Goal: Information Seeking & Learning: Find specific fact

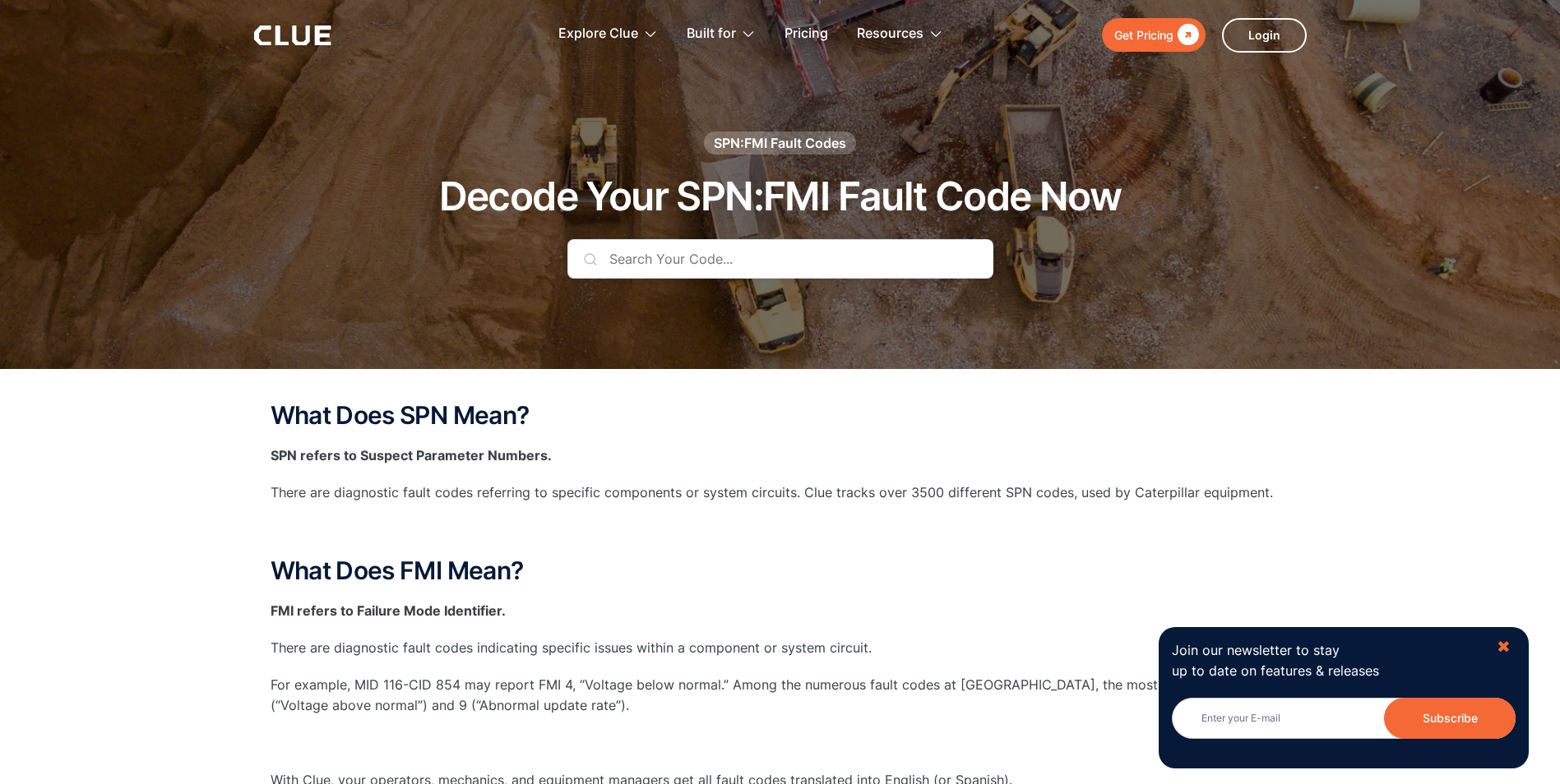
click at [1501, 643] on div "✖" at bounding box center [1503, 646] width 14 height 20
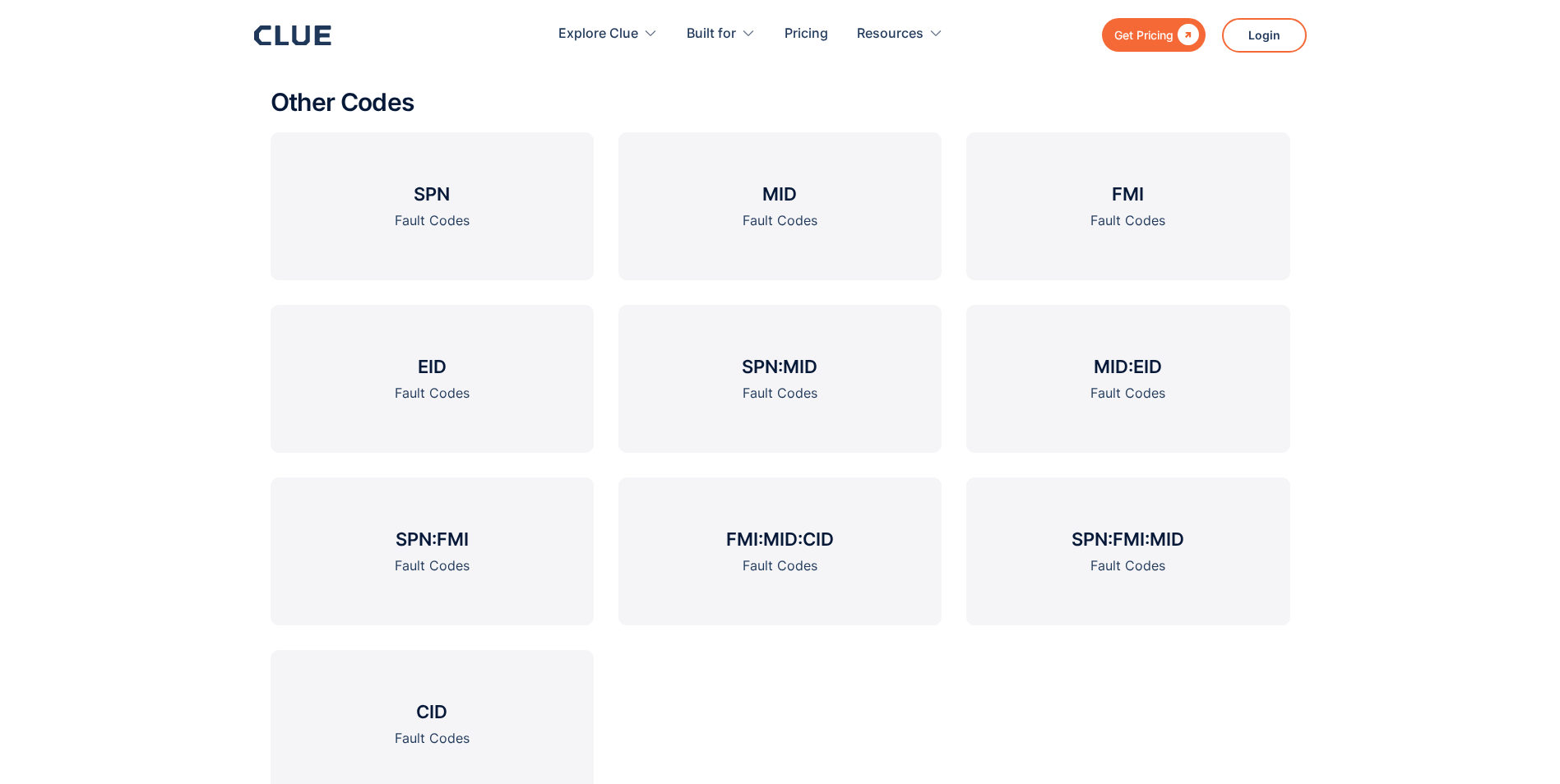
scroll to position [2300, 0]
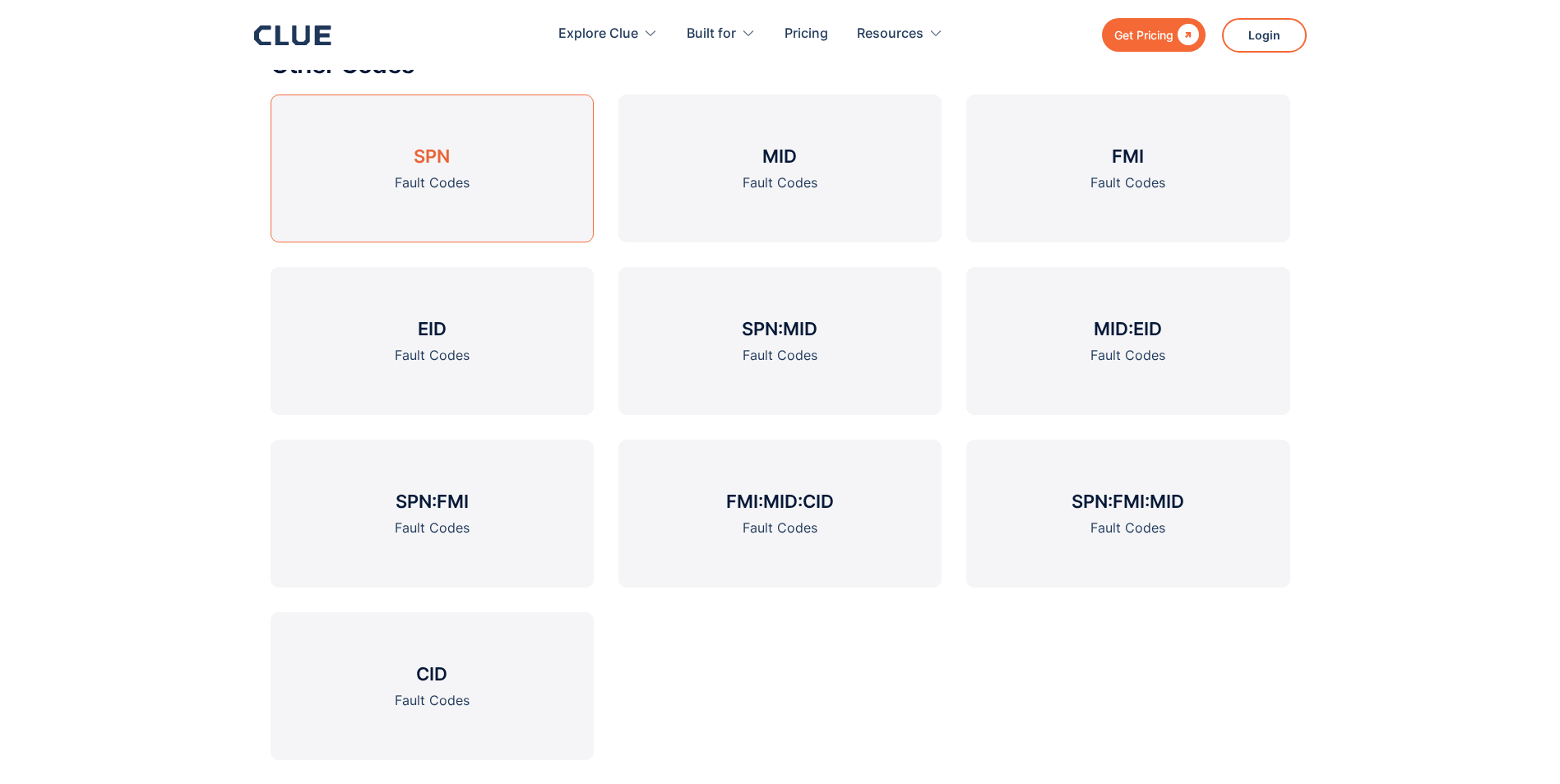
click at [416, 172] on div "Fault Codes" at bounding box center [432, 182] width 75 height 20
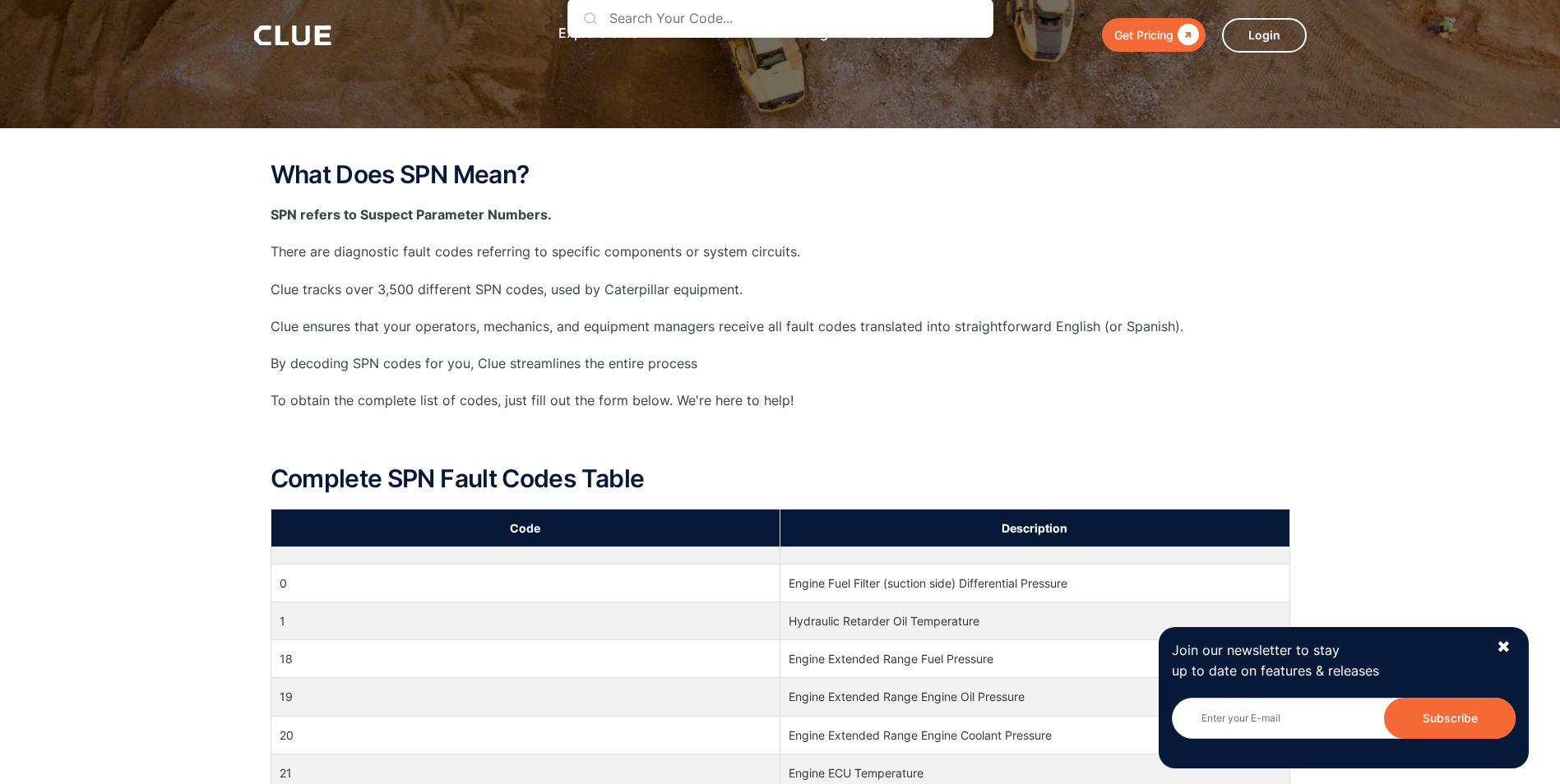
scroll to position [246, 0]
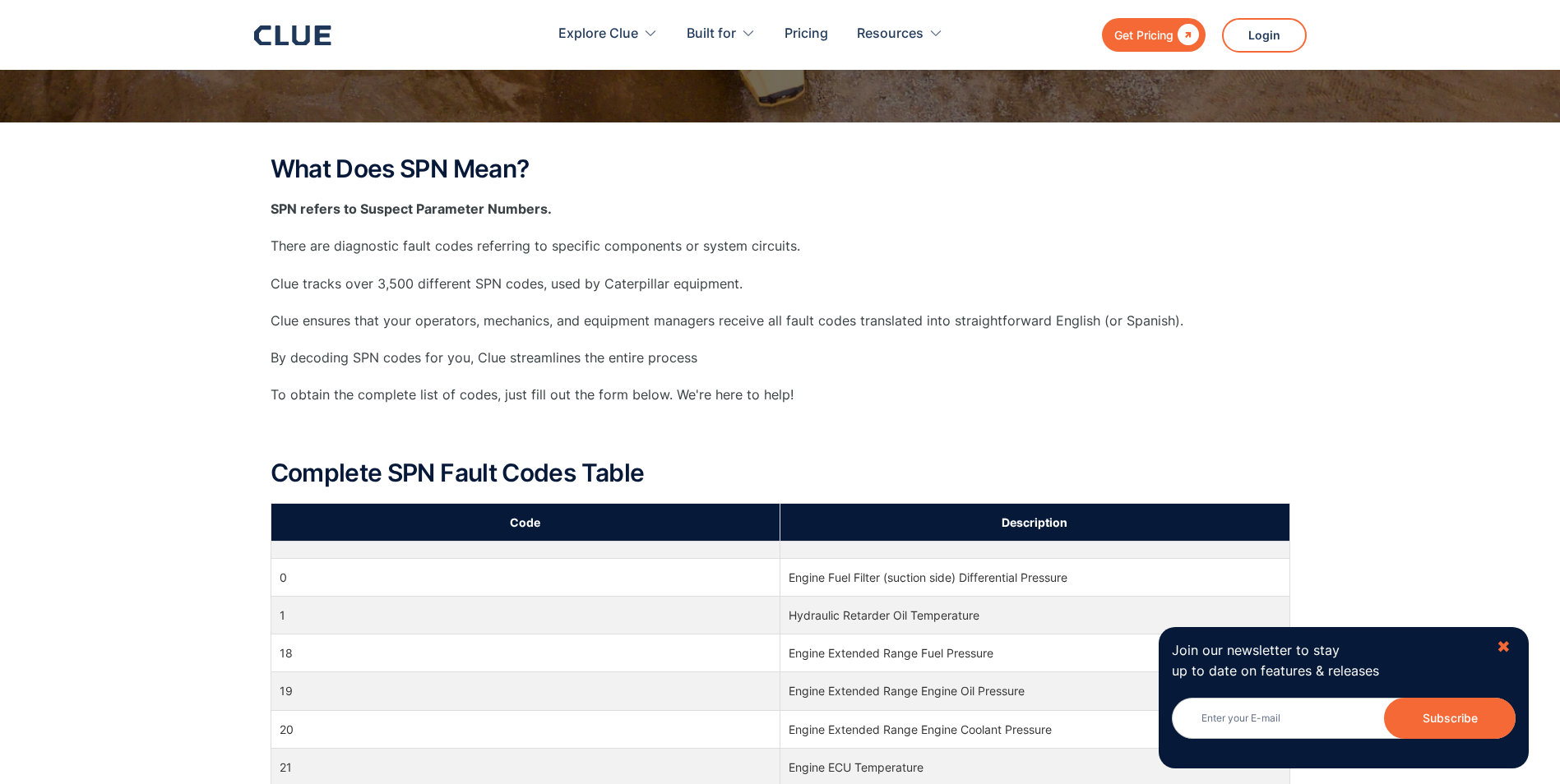
click at [1506, 644] on div "✖" at bounding box center [1503, 646] width 14 height 20
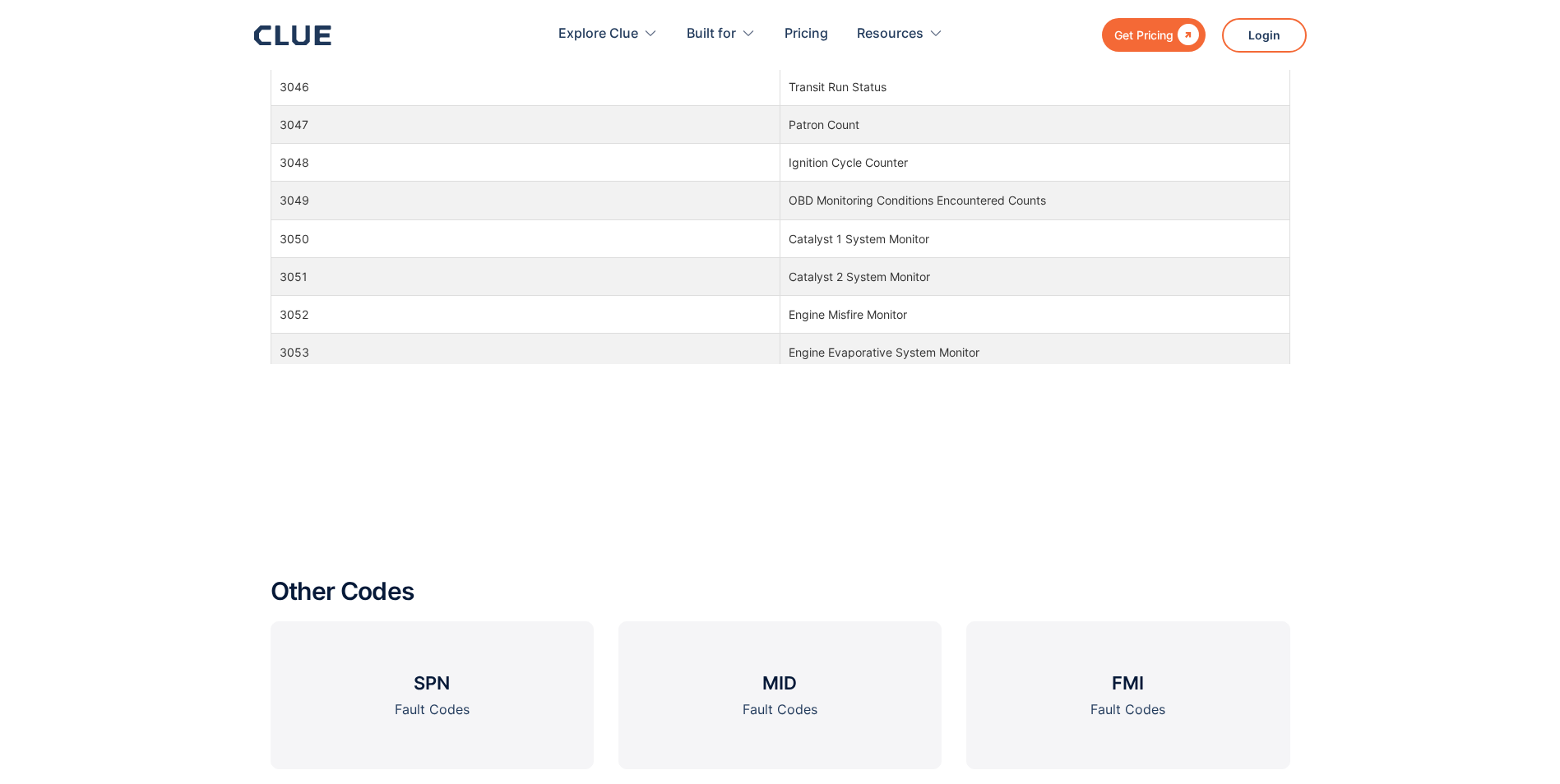
scroll to position [102469, 0]
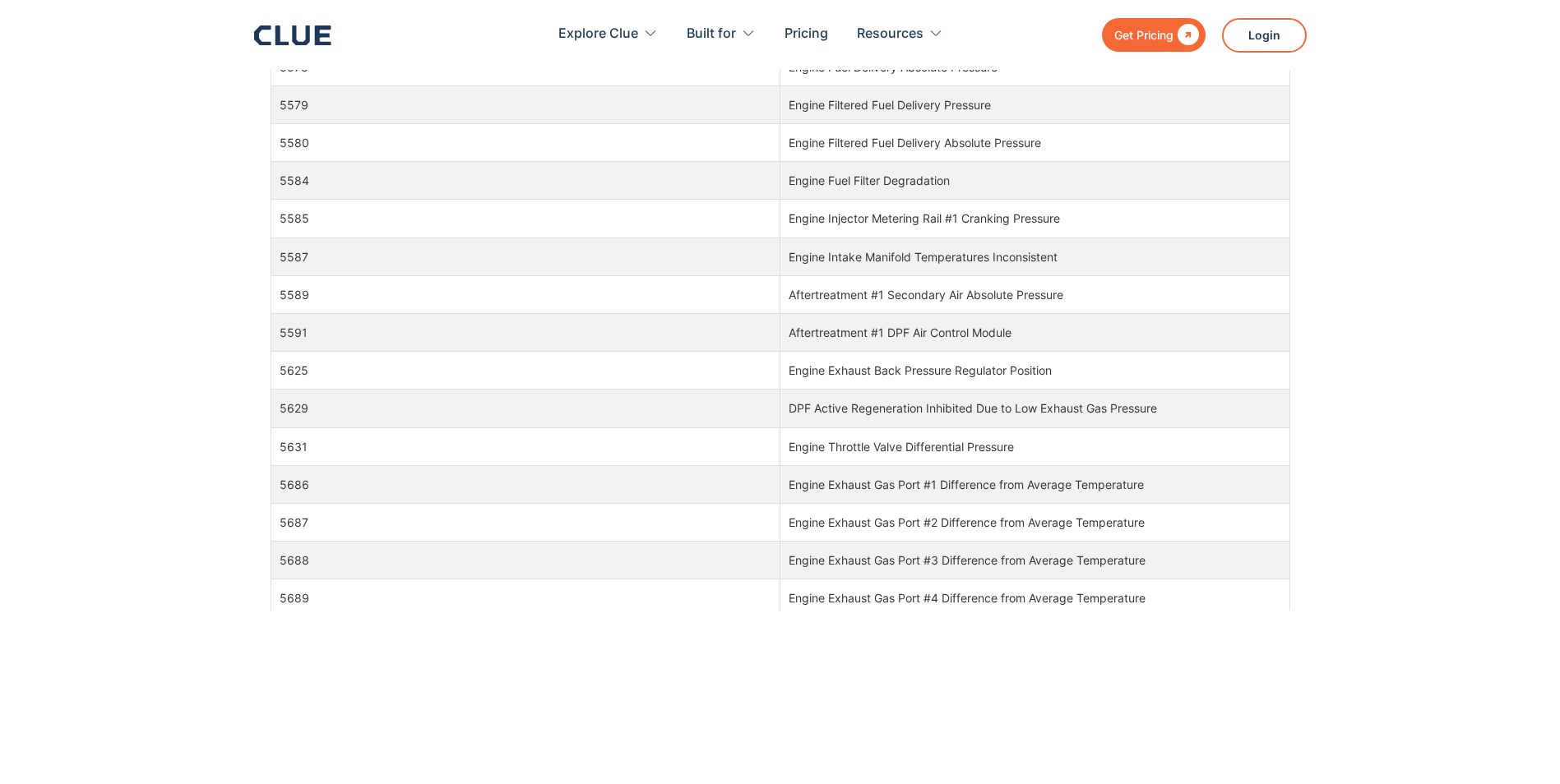
scroll to position [137923, 0]
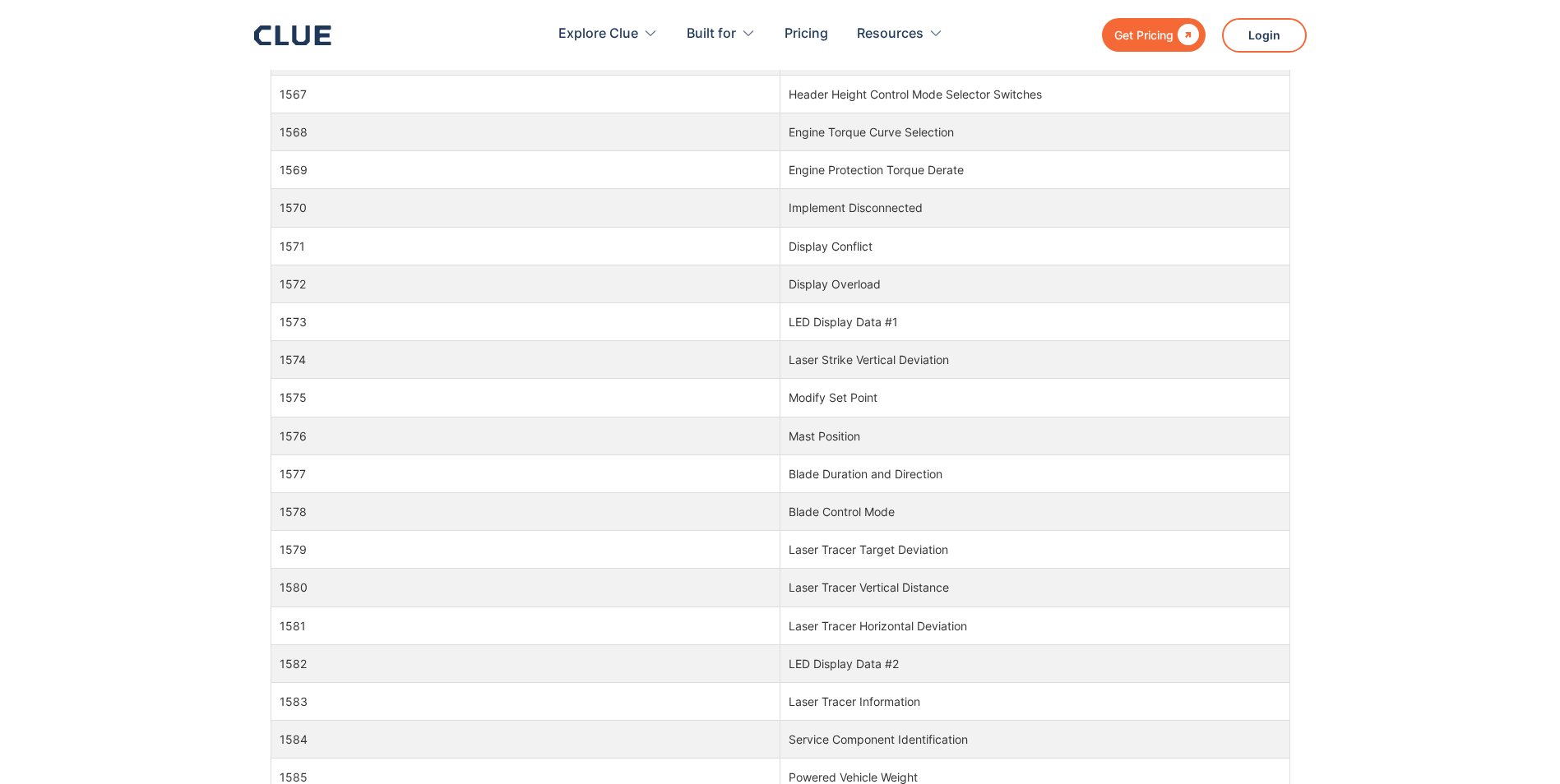
scroll to position [47254, 0]
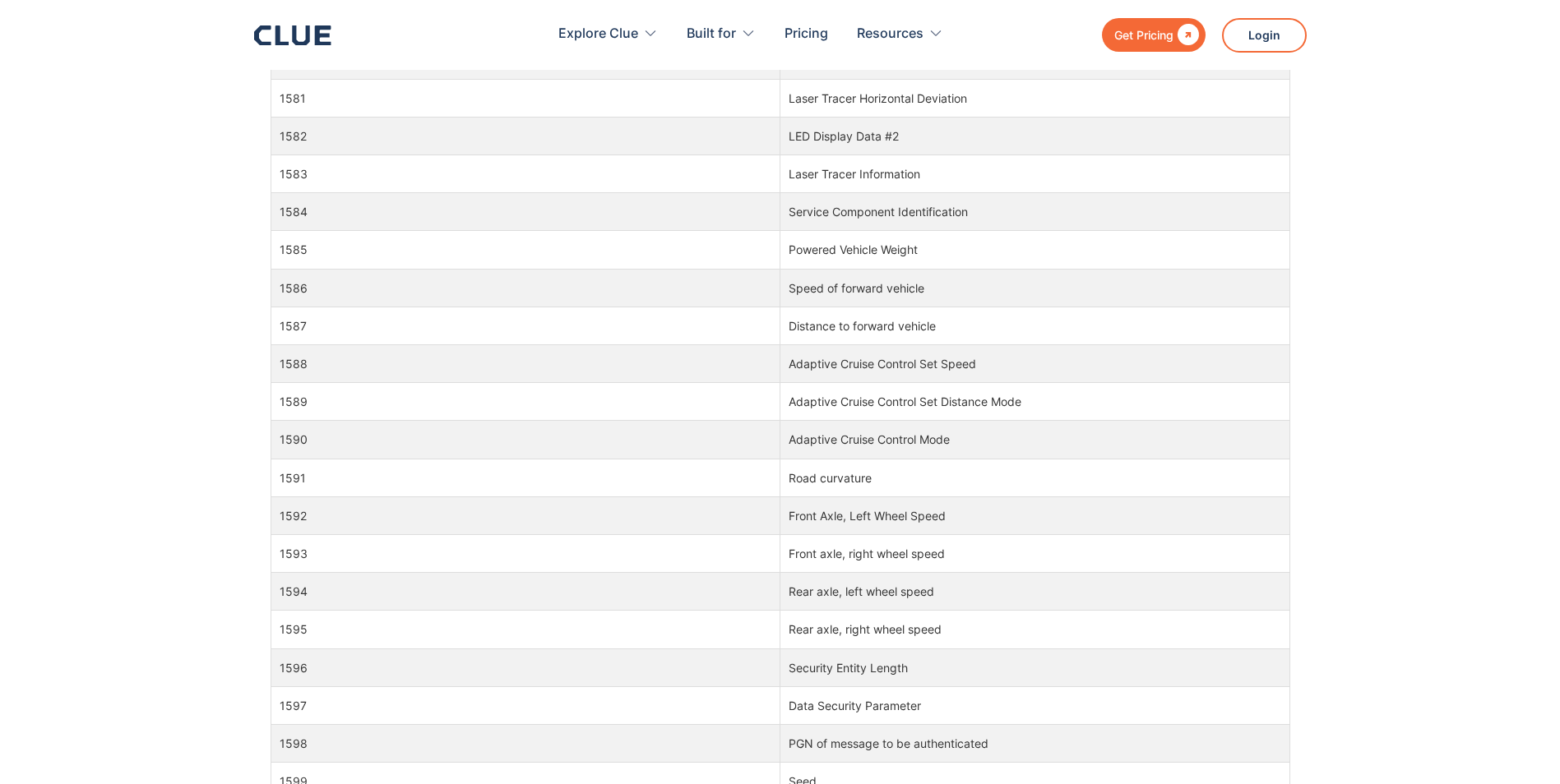
drag, startPoint x: 280, startPoint y: 165, endPoint x: 921, endPoint y: 812, distance: 910.8
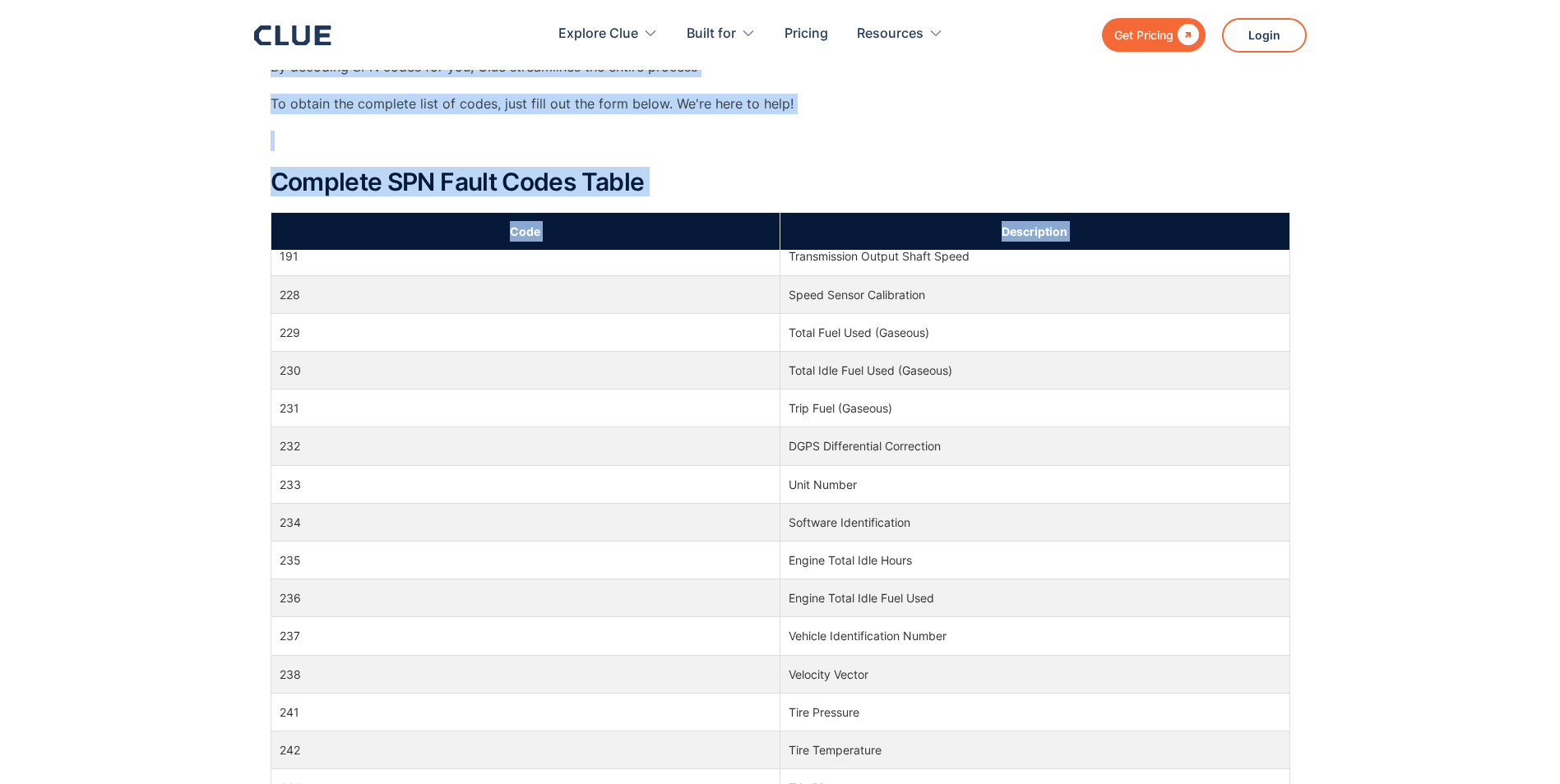
scroll to position [0, 0]
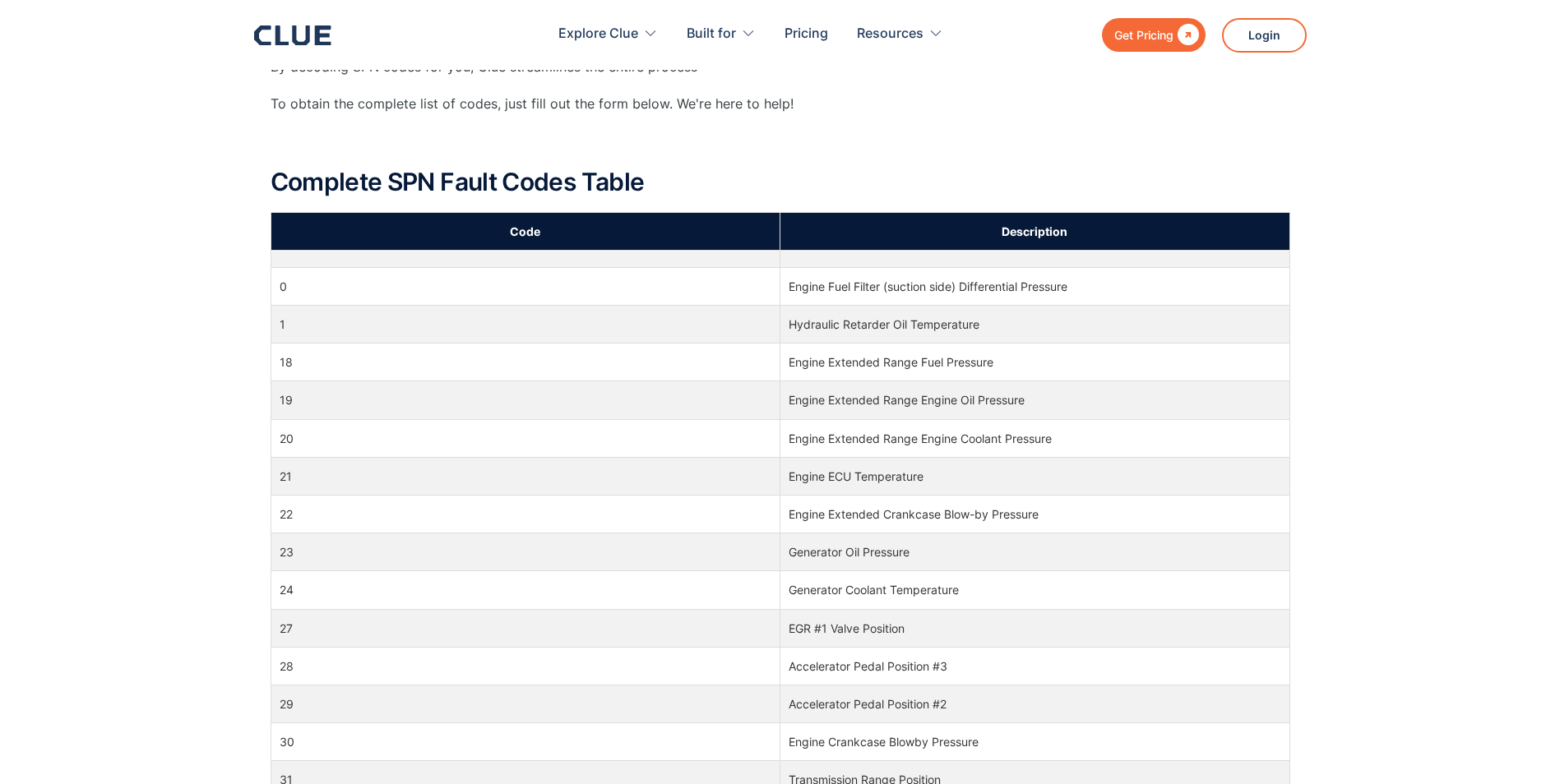
click at [1428, 322] on div "What Does SPN Mean? SPN refers to Suspect Parameter Numbers. There are diagnost…" at bounding box center [780, 691] width 1560 height 1720
click at [280, 283] on td "0" at bounding box center [525, 285] width 510 height 38
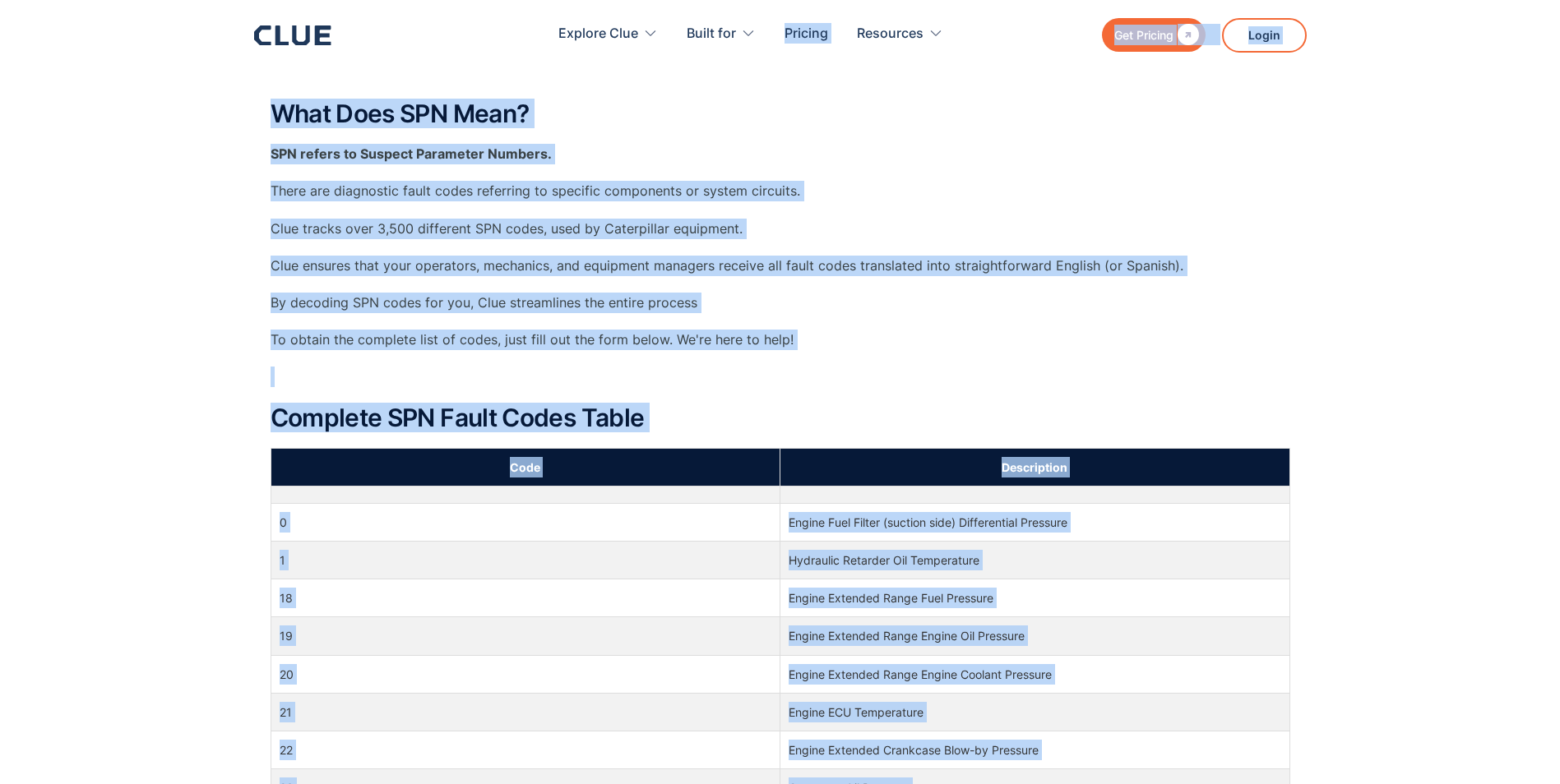
scroll to position [209, 0]
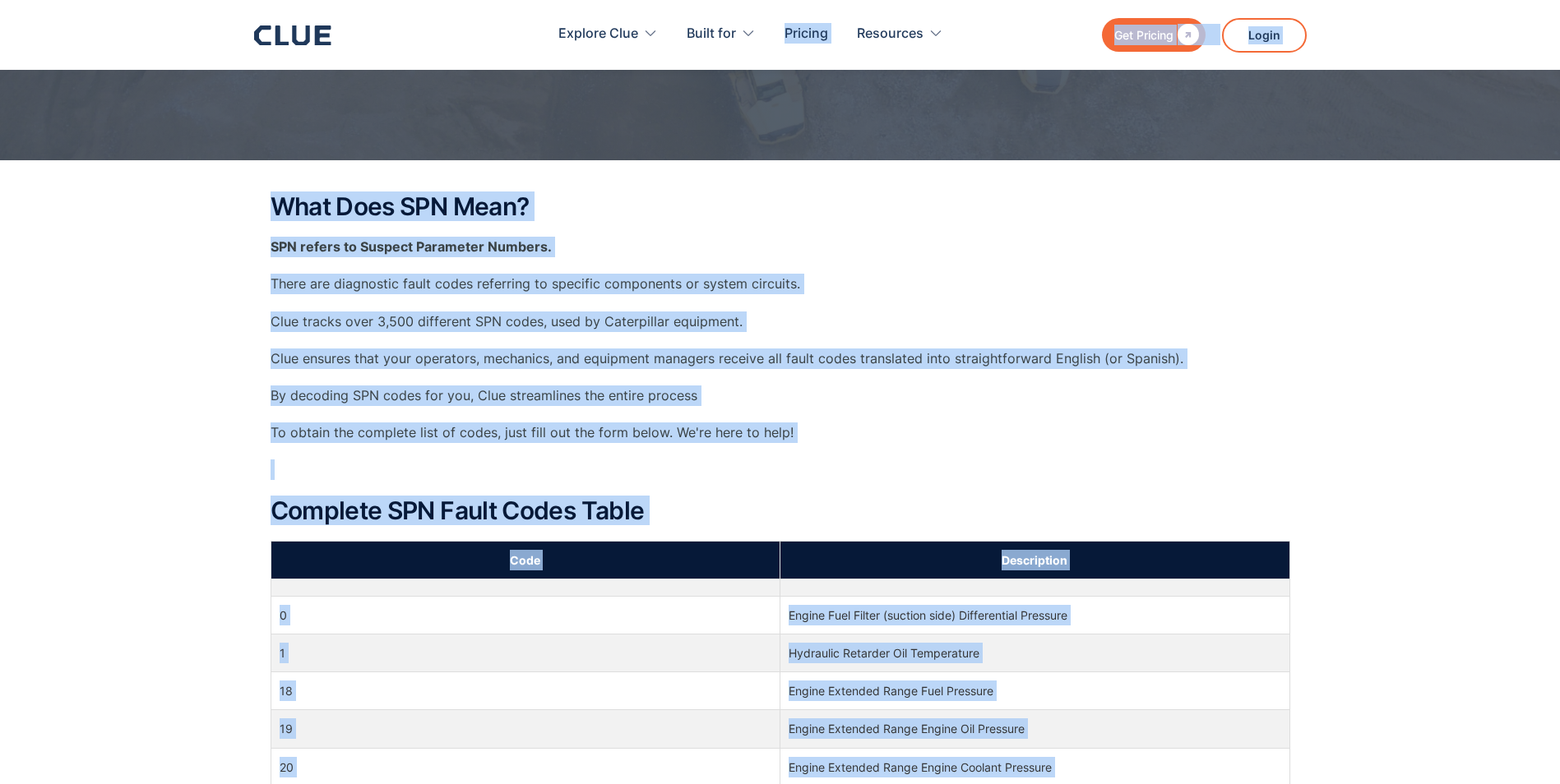
click at [605, 509] on h2 "Complete SPN Fault Codes Table" at bounding box center [780, 510] width 1019 height 28
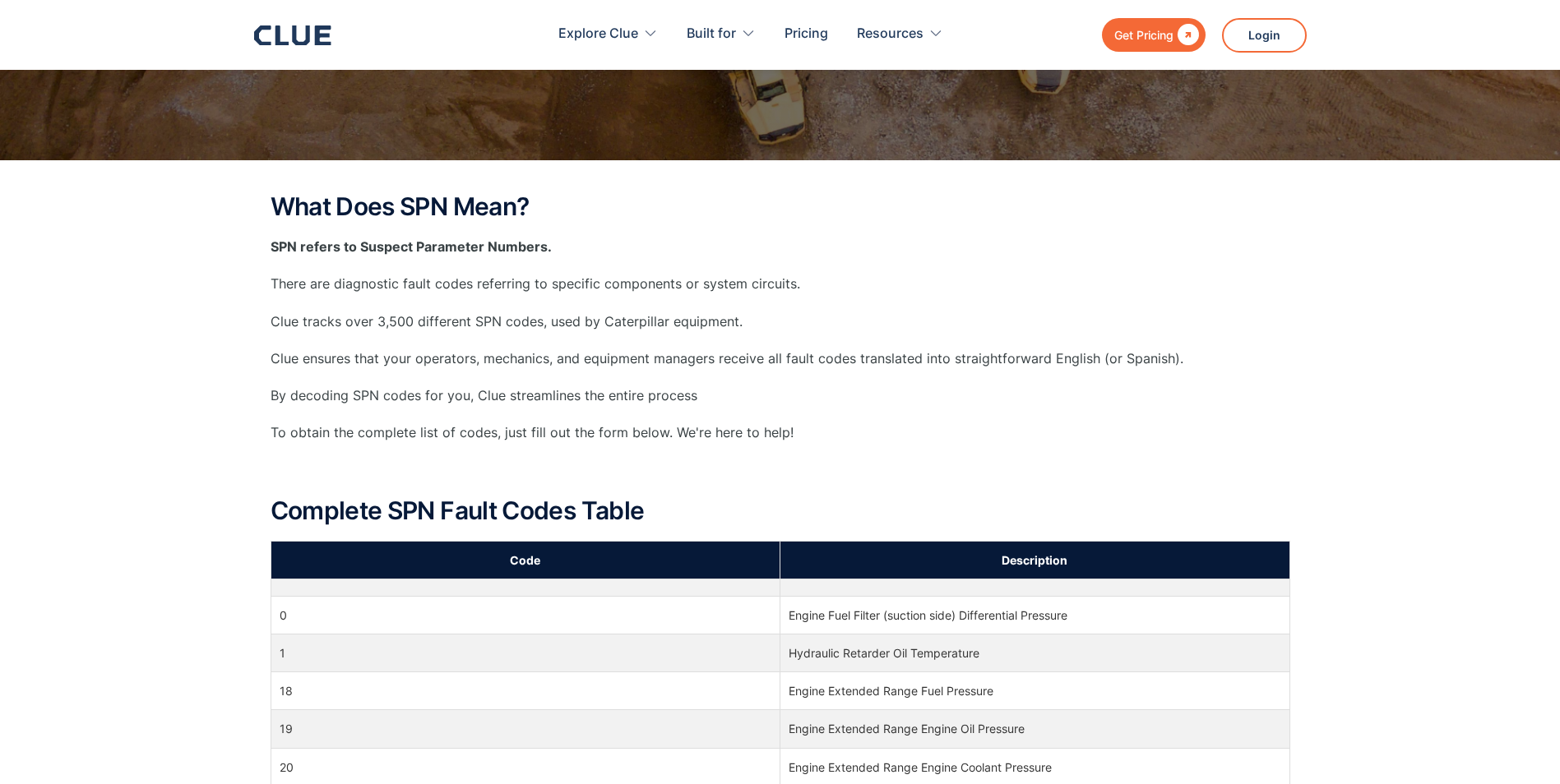
click at [887, 469] on p "‍" at bounding box center [780, 469] width 1019 height 20
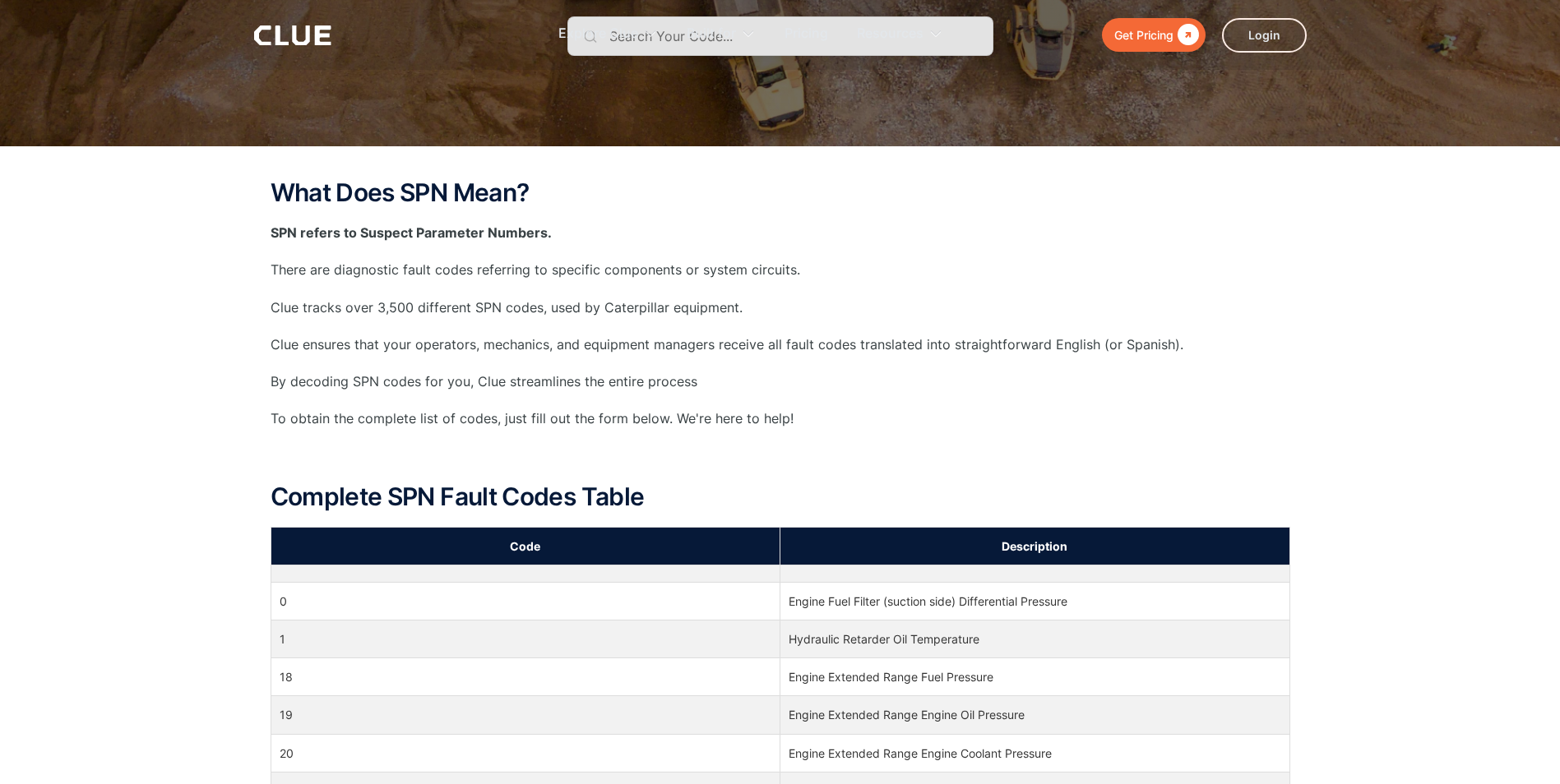
scroll to position [0, 0]
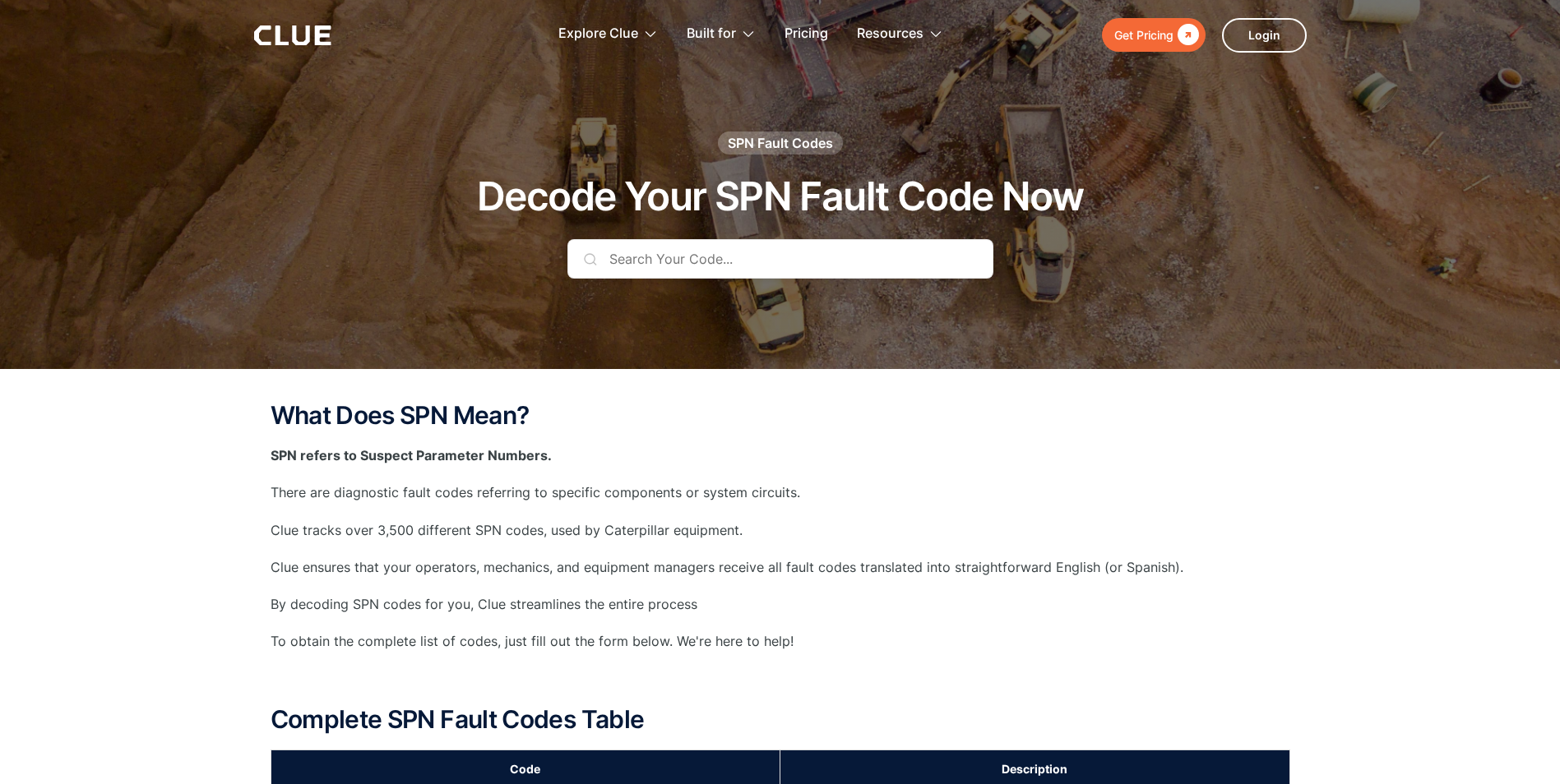
click at [823, 255] on input "text" at bounding box center [780, 259] width 426 height 39
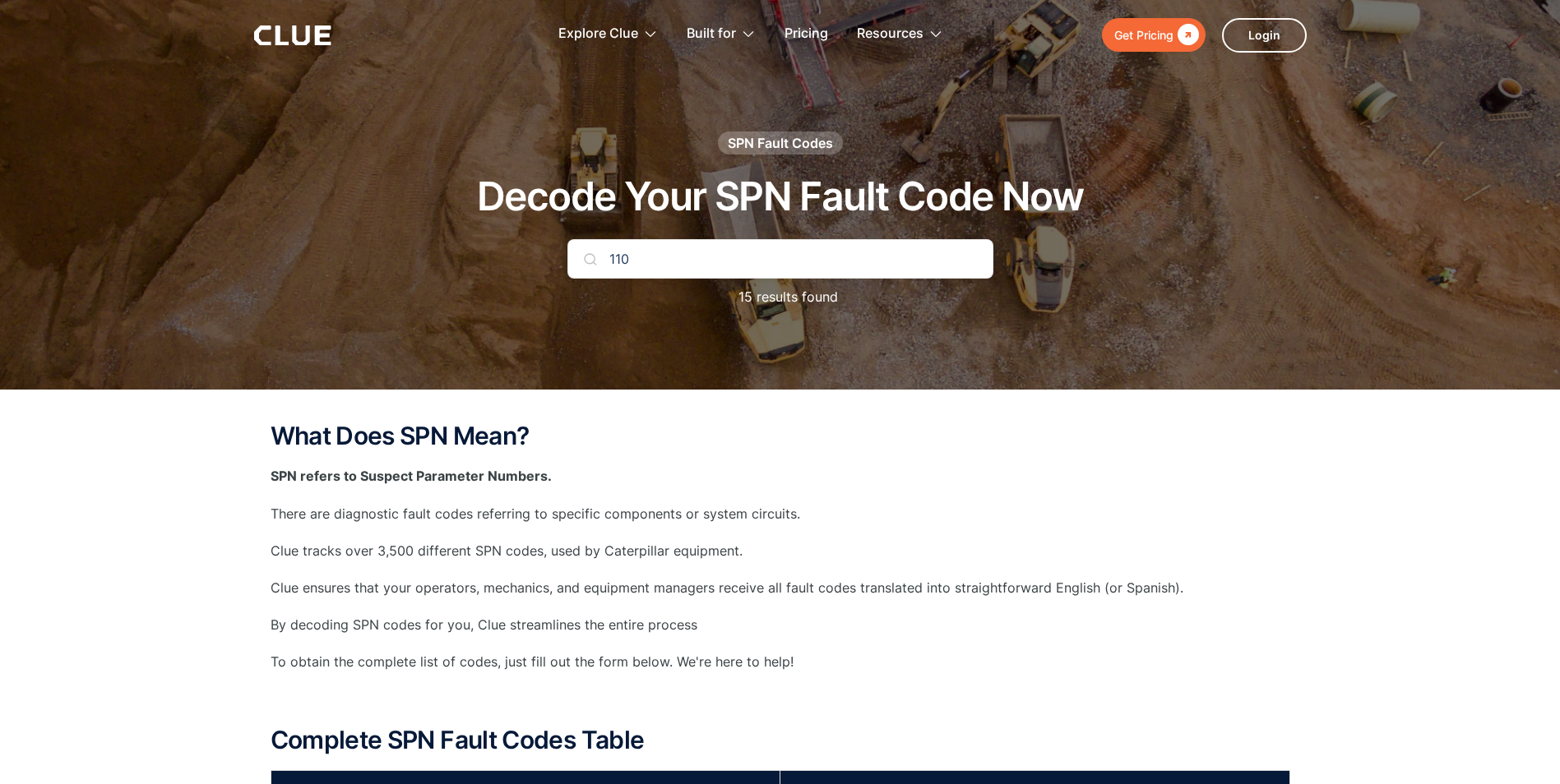
type input "110"
click at [977, 468] on p "SPN refers to Suspect Parameter Numbers." at bounding box center [780, 476] width 1019 height 20
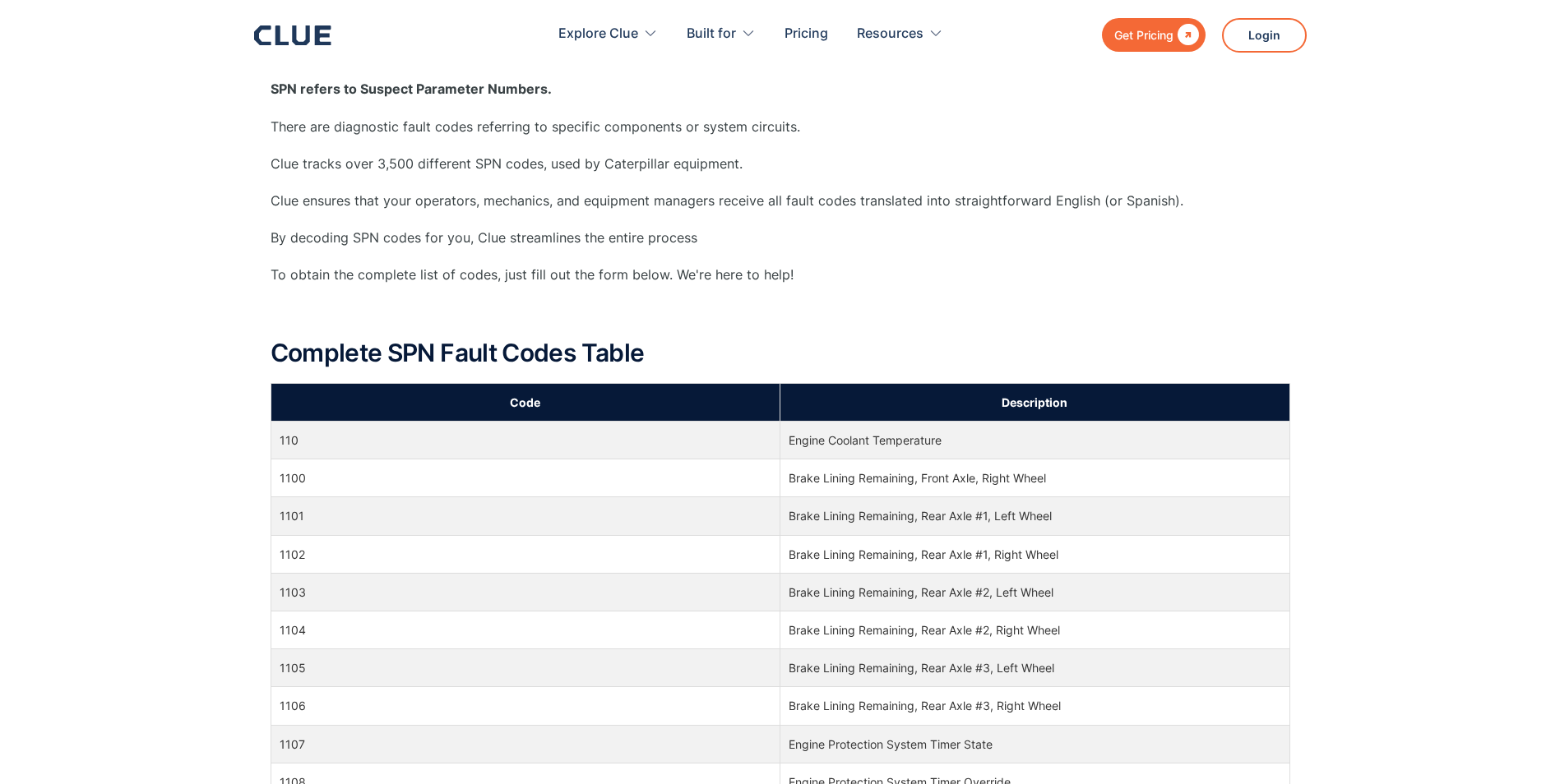
scroll to position [411, 0]
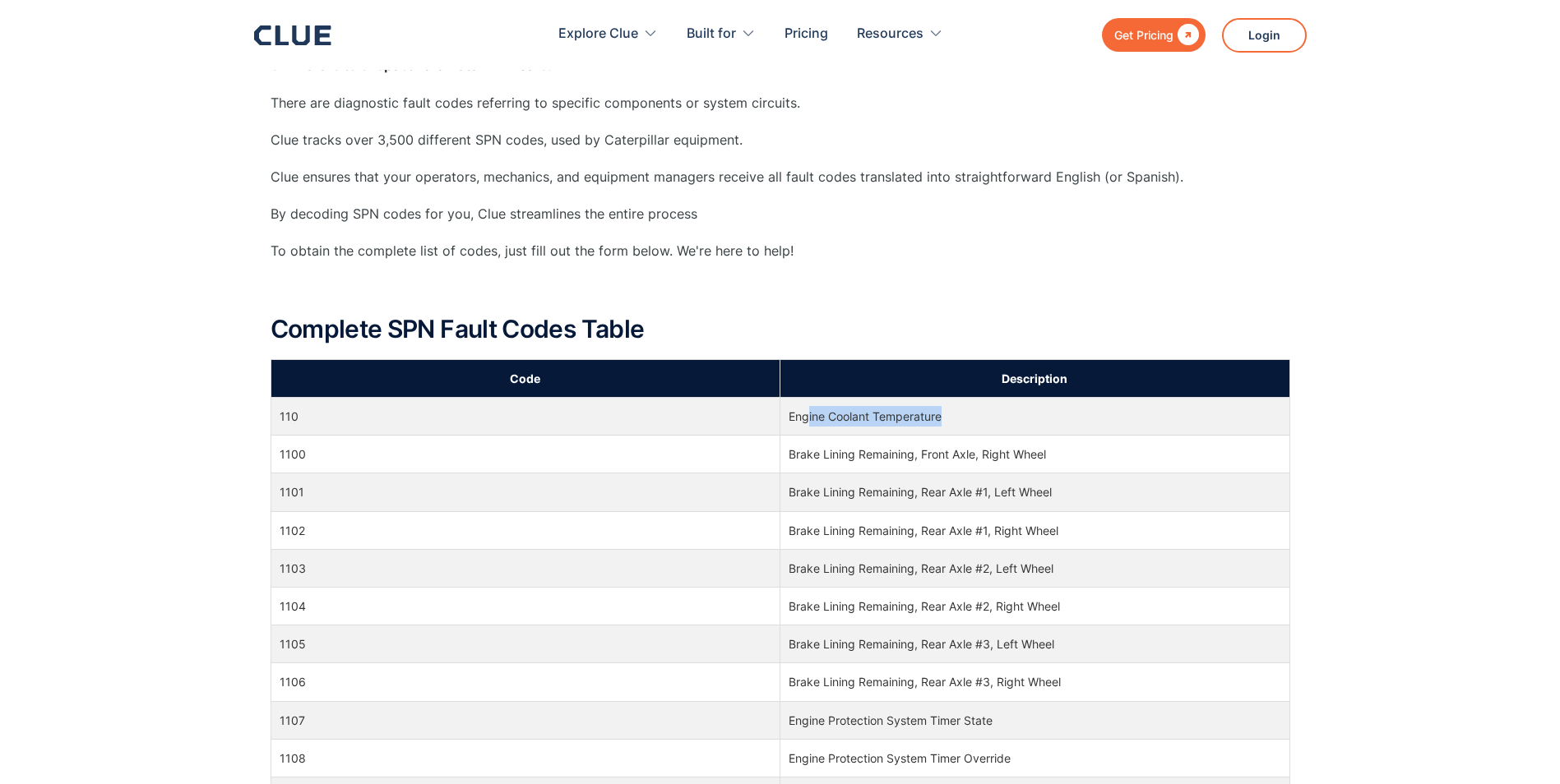
drag, startPoint x: 806, startPoint y: 419, endPoint x: 949, endPoint y: 415, distance: 143.1
click at [949, 415] on td "Engine Coolant Temperature" at bounding box center [1034, 416] width 510 height 38
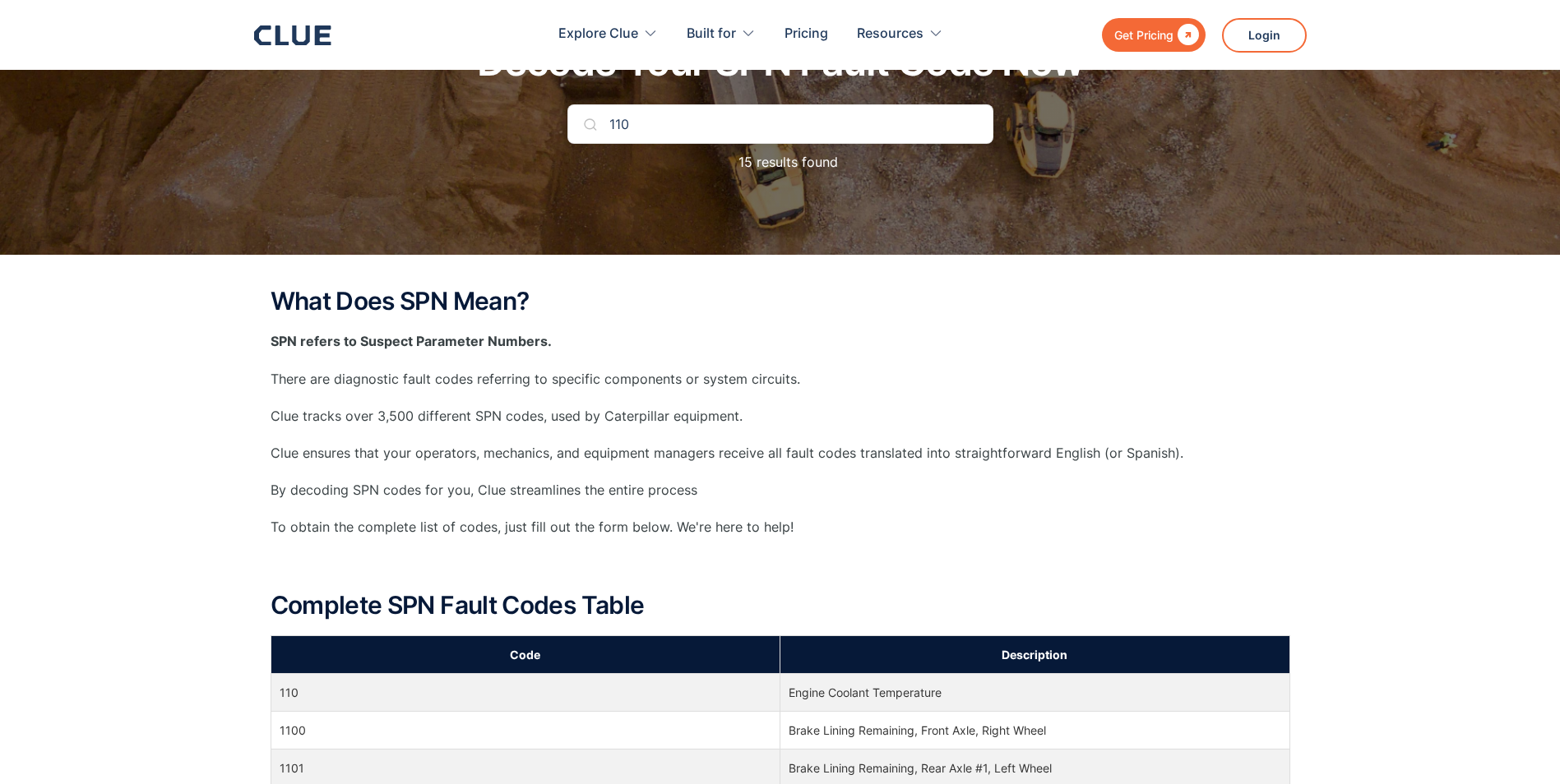
scroll to position [0, 0]
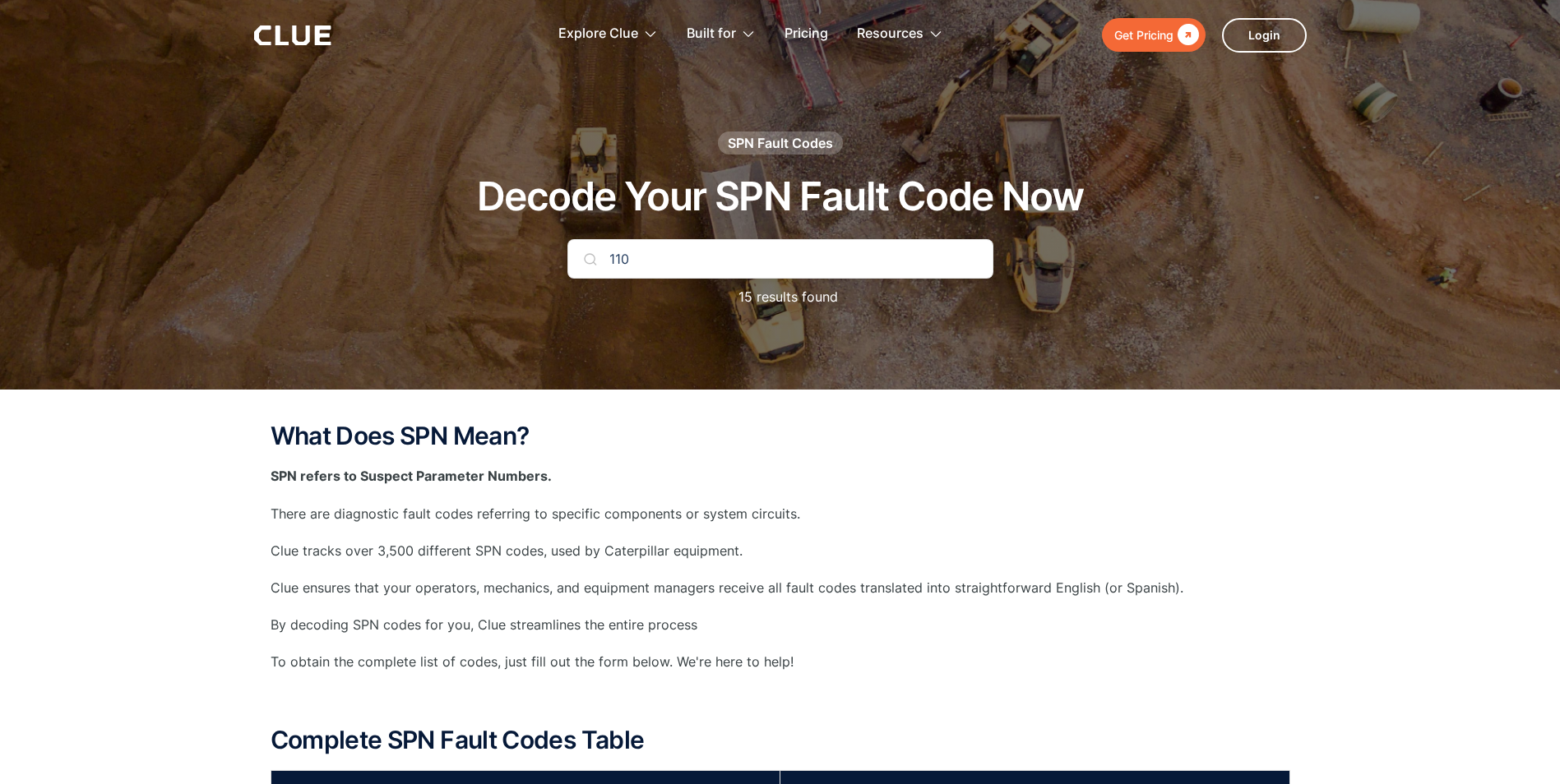
click at [1191, 30] on div "" at bounding box center [1186, 35] width 26 height 20
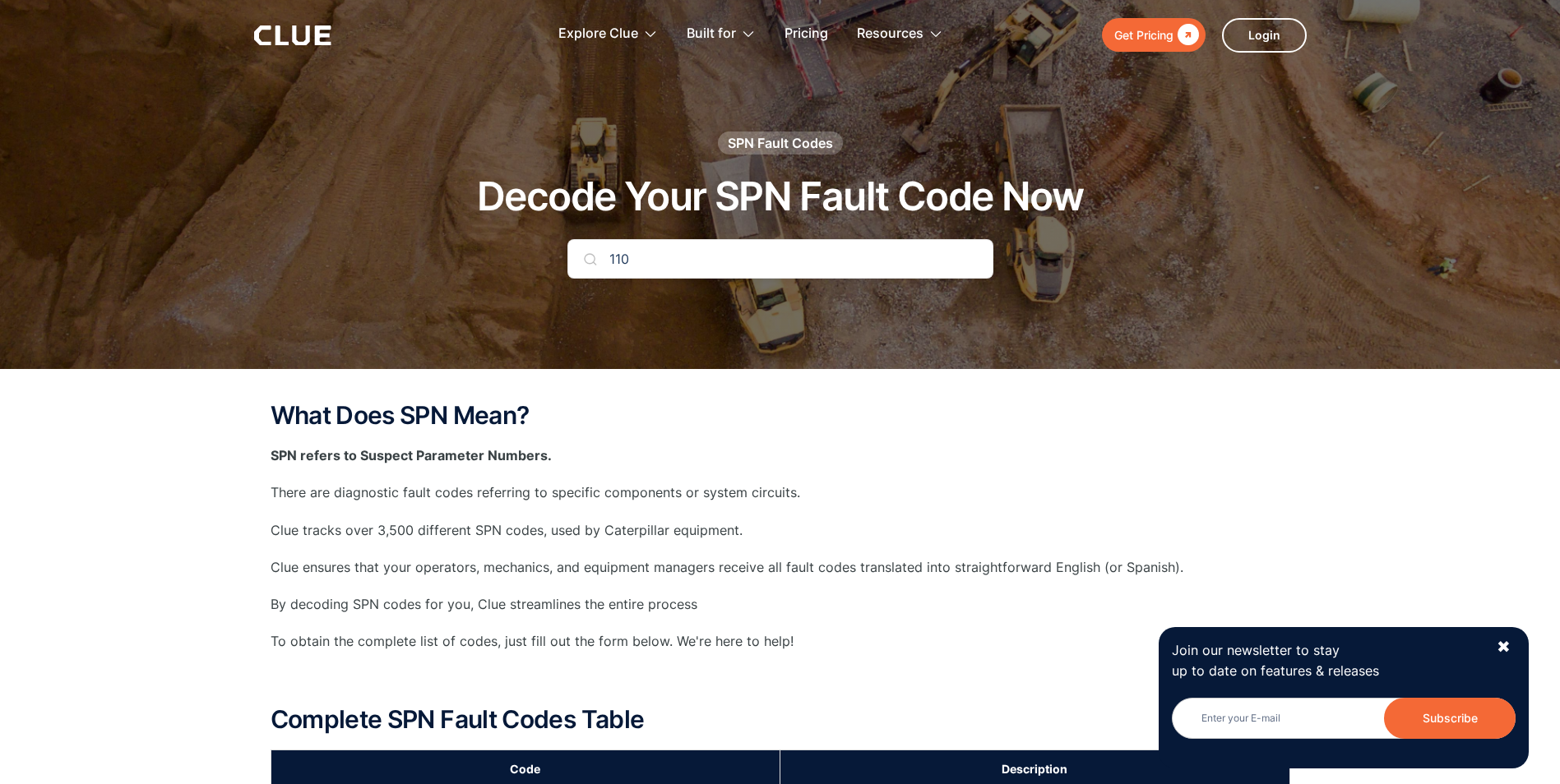
click at [1115, 505] on div "What Does SPN Mean? SPN refers to Suspect Parameter Numbers. There are diagnost…" at bounding box center [780, 575] width 1019 height 347
click at [1507, 646] on div "✖" at bounding box center [1503, 646] width 14 height 20
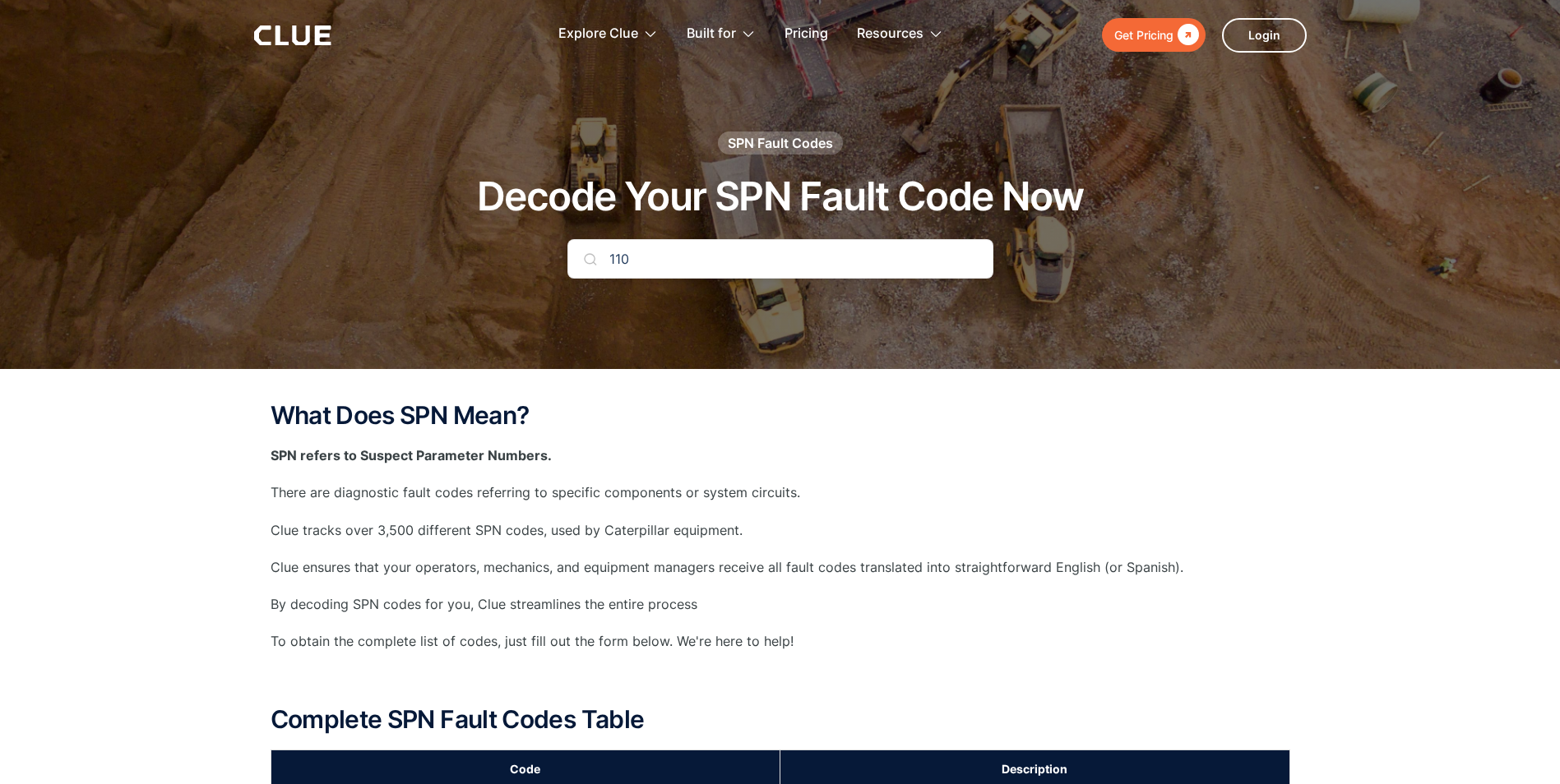
click at [690, 256] on input "110" at bounding box center [780, 259] width 426 height 39
click at [1035, 500] on p "There are diagnostic fault codes referring to specific components or system cir…" at bounding box center [780, 492] width 1019 height 20
click at [1064, 471] on div "What Does SPN Mean? SPN refers to Suspect Parameter Numbers. There are diagnost…" at bounding box center [780, 575] width 1019 height 347
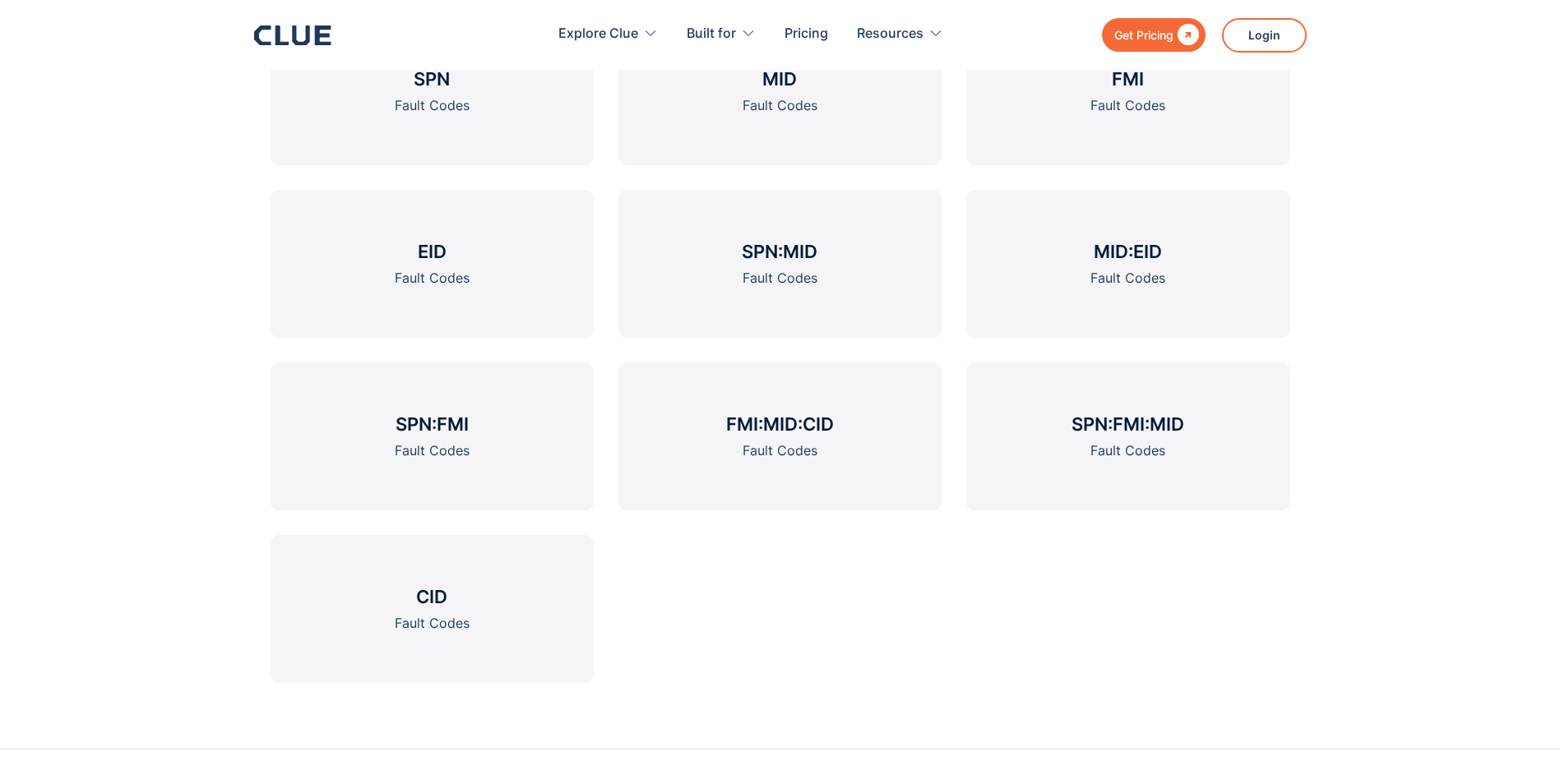
scroll to position [2137, 0]
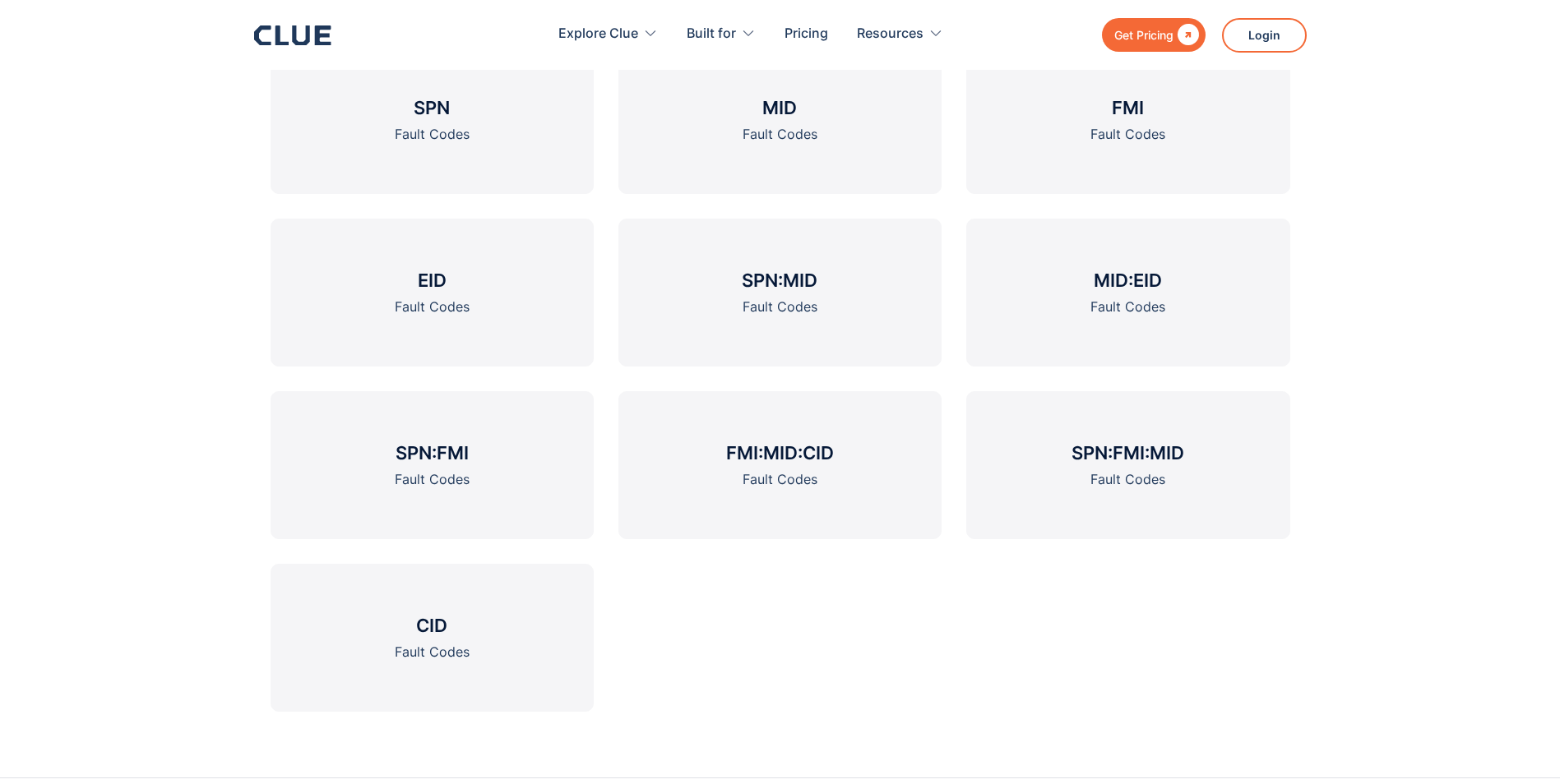
click at [1325, 524] on div "Other Codes SPN Fault Codes MID Fault Codes FMI Fault Codes EID Fault Codes SPN…" at bounding box center [780, 365] width 1560 height 825
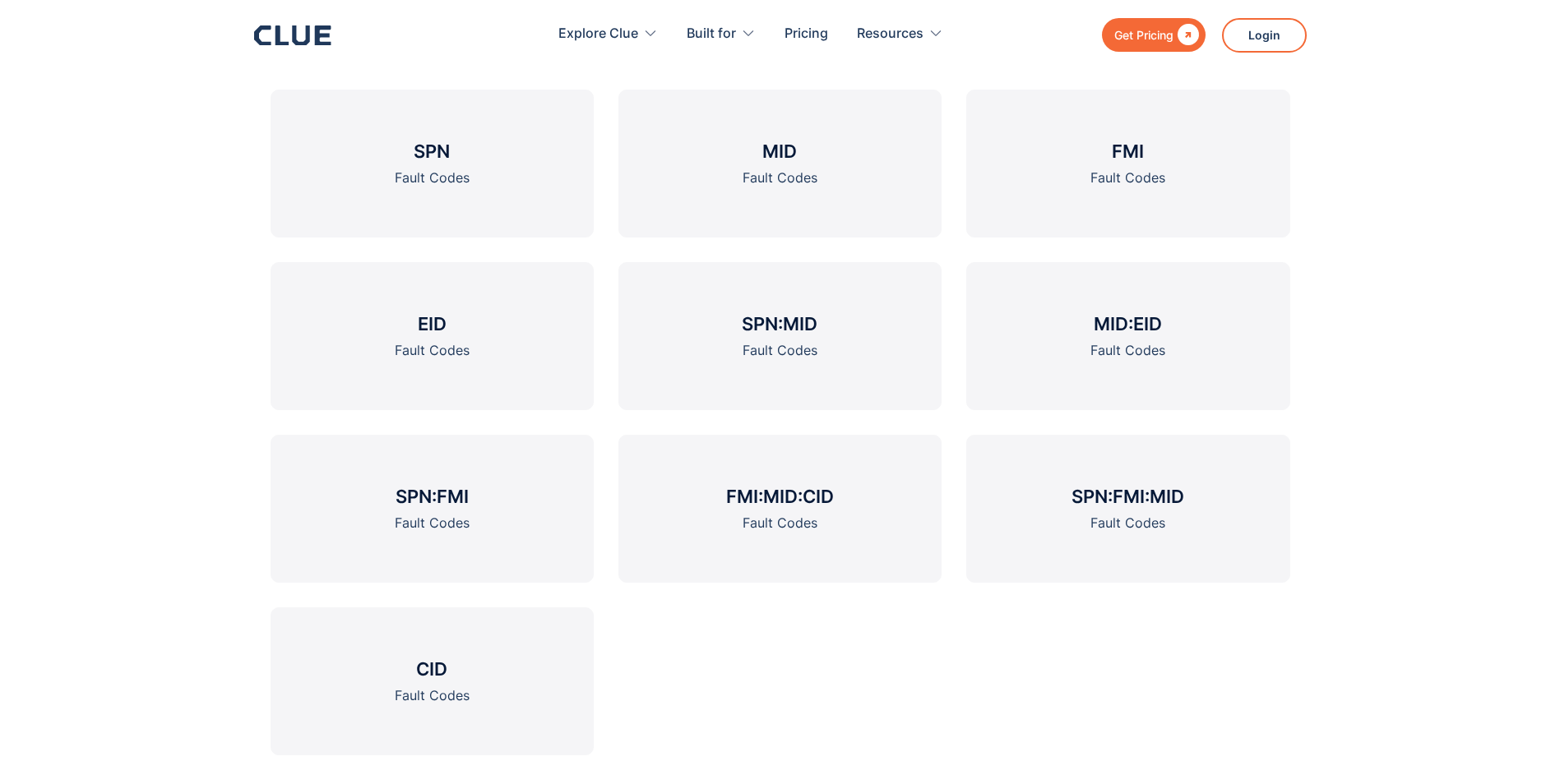
scroll to position [2054, 0]
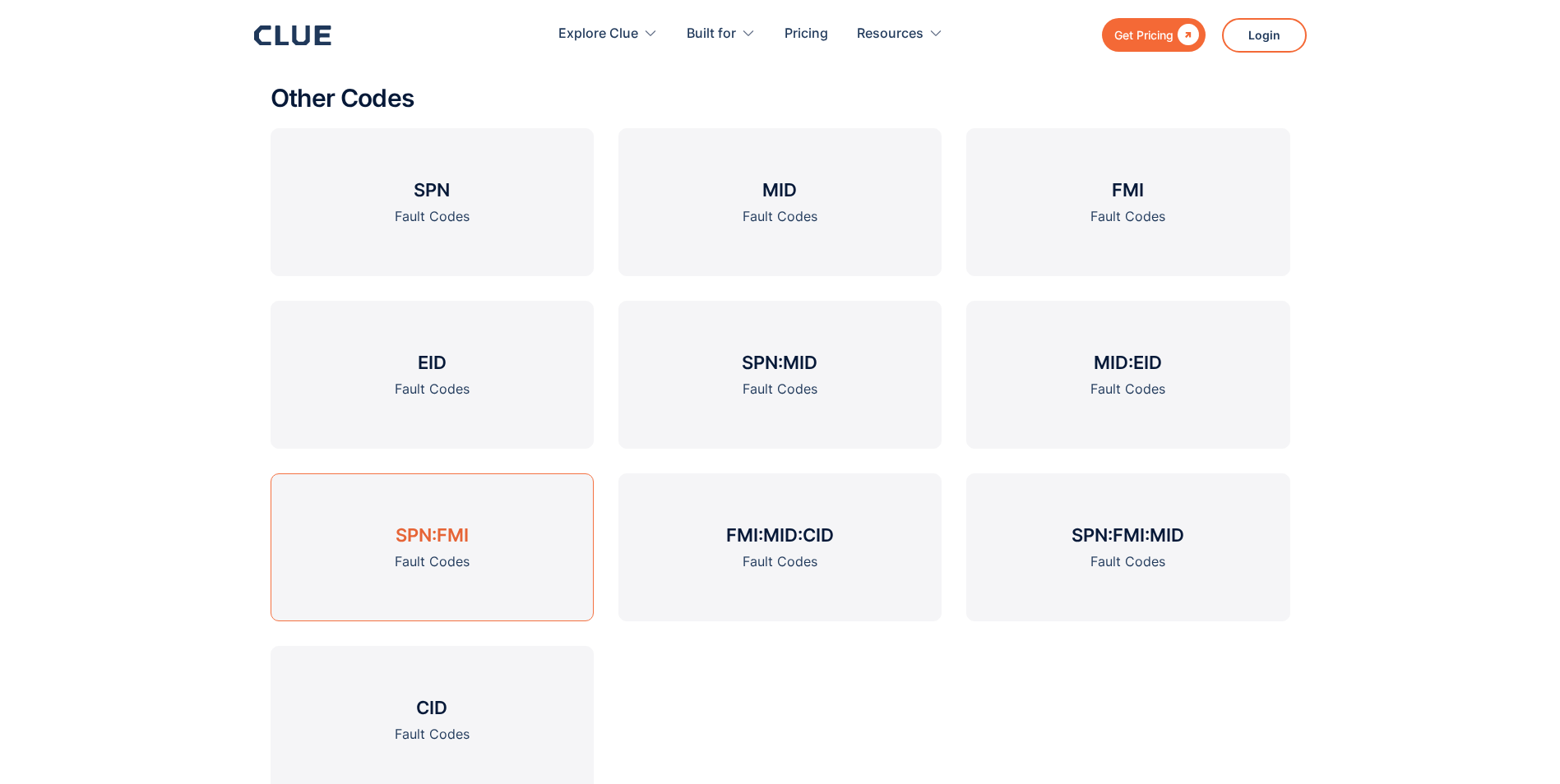
click at [467, 537] on h3 "SPN:FMI" at bounding box center [432, 535] width 73 height 25
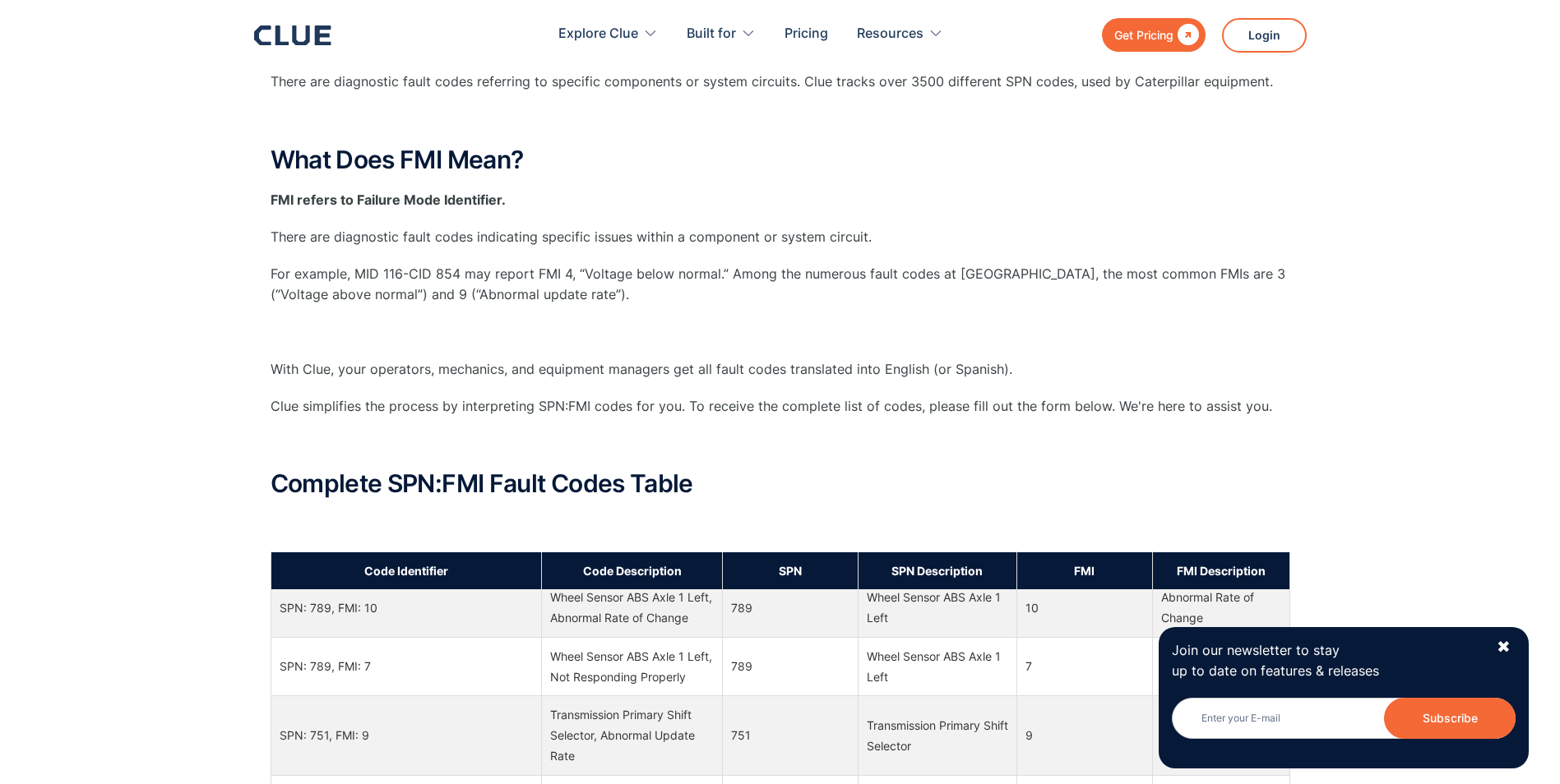
scroll to position [246, 0]
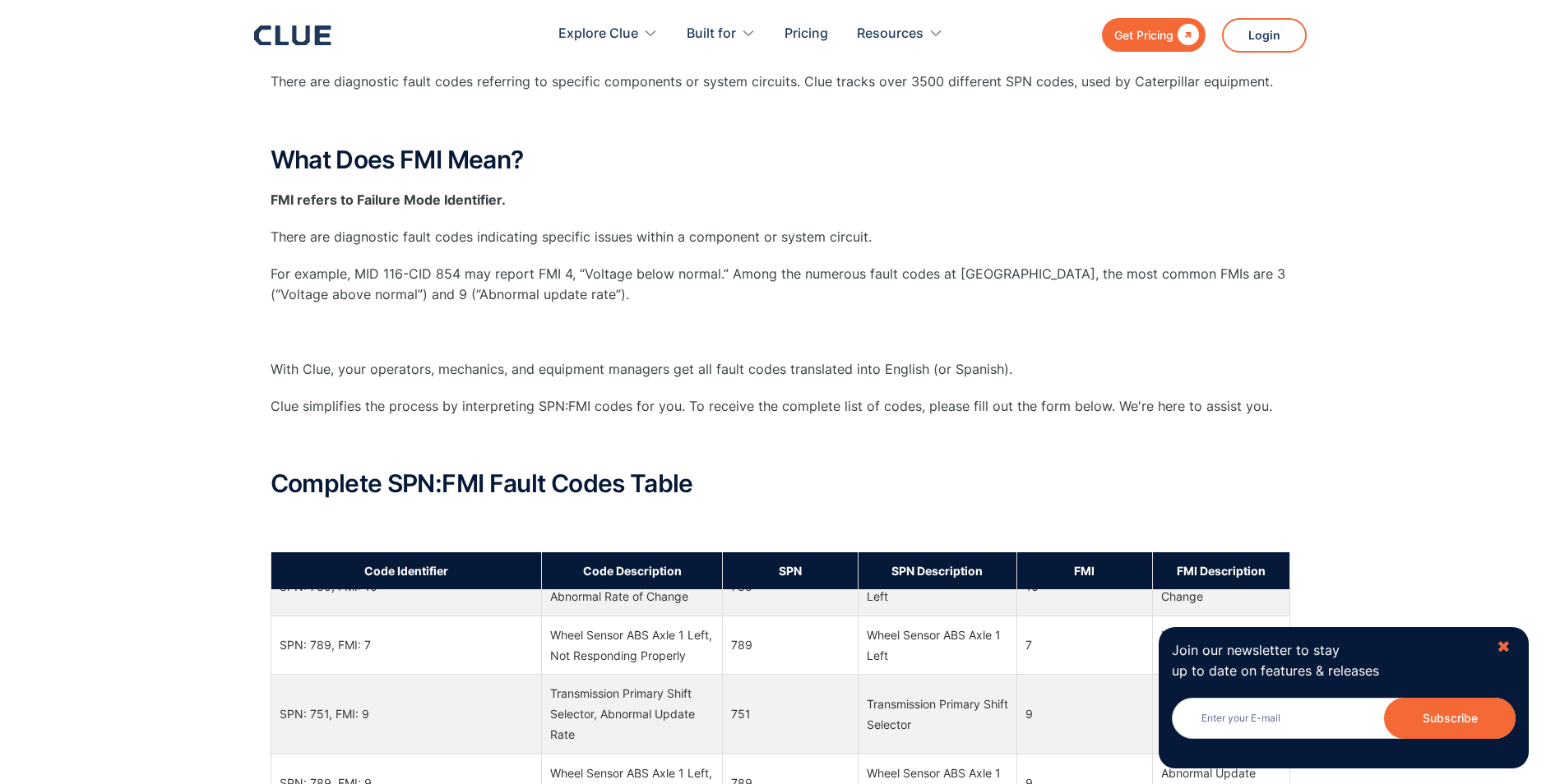
click at [1501, 647] on div "✖" at bounding box center [1503, 646] width 14 height 20
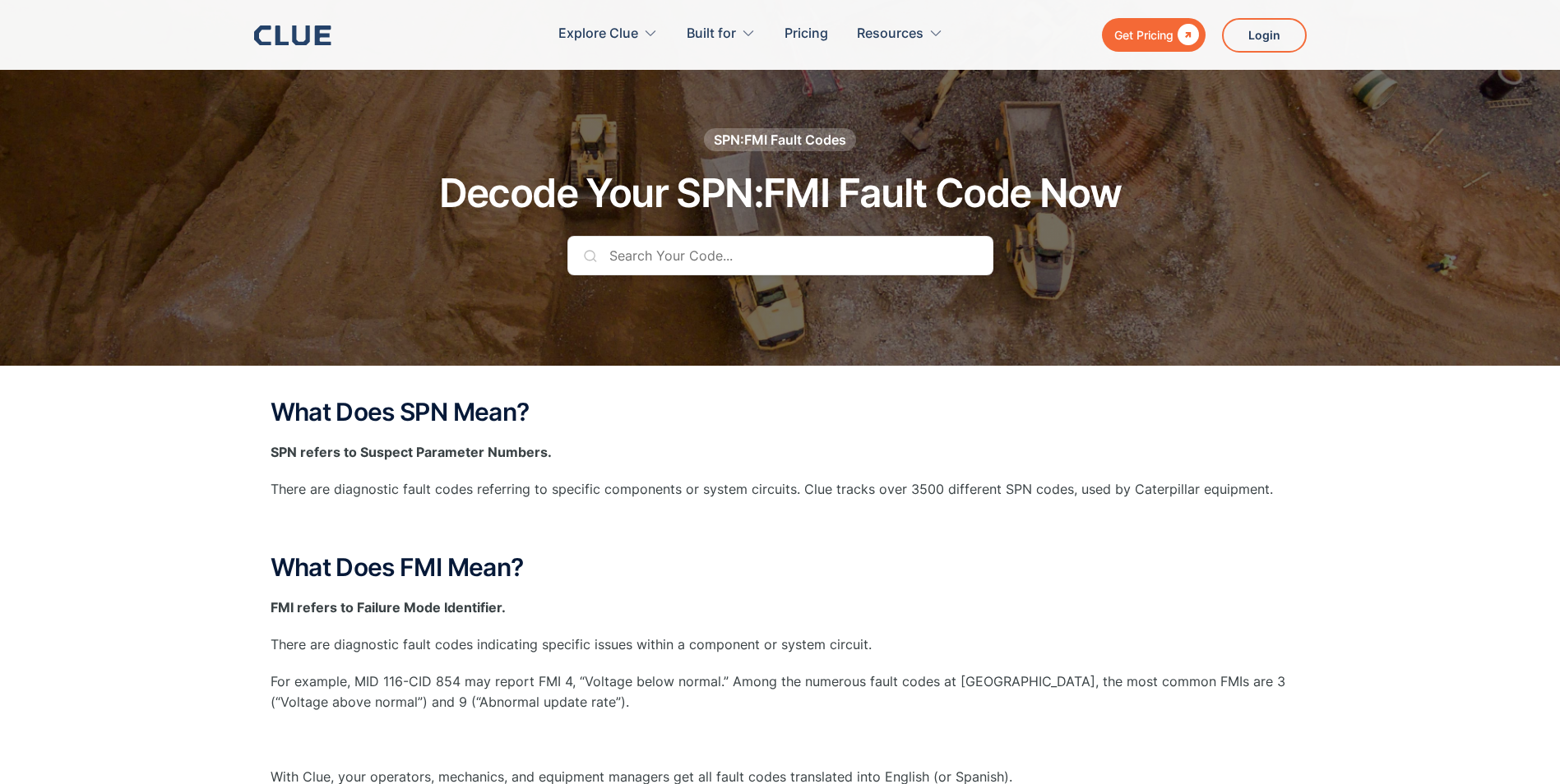
scroll to position [0, 0]
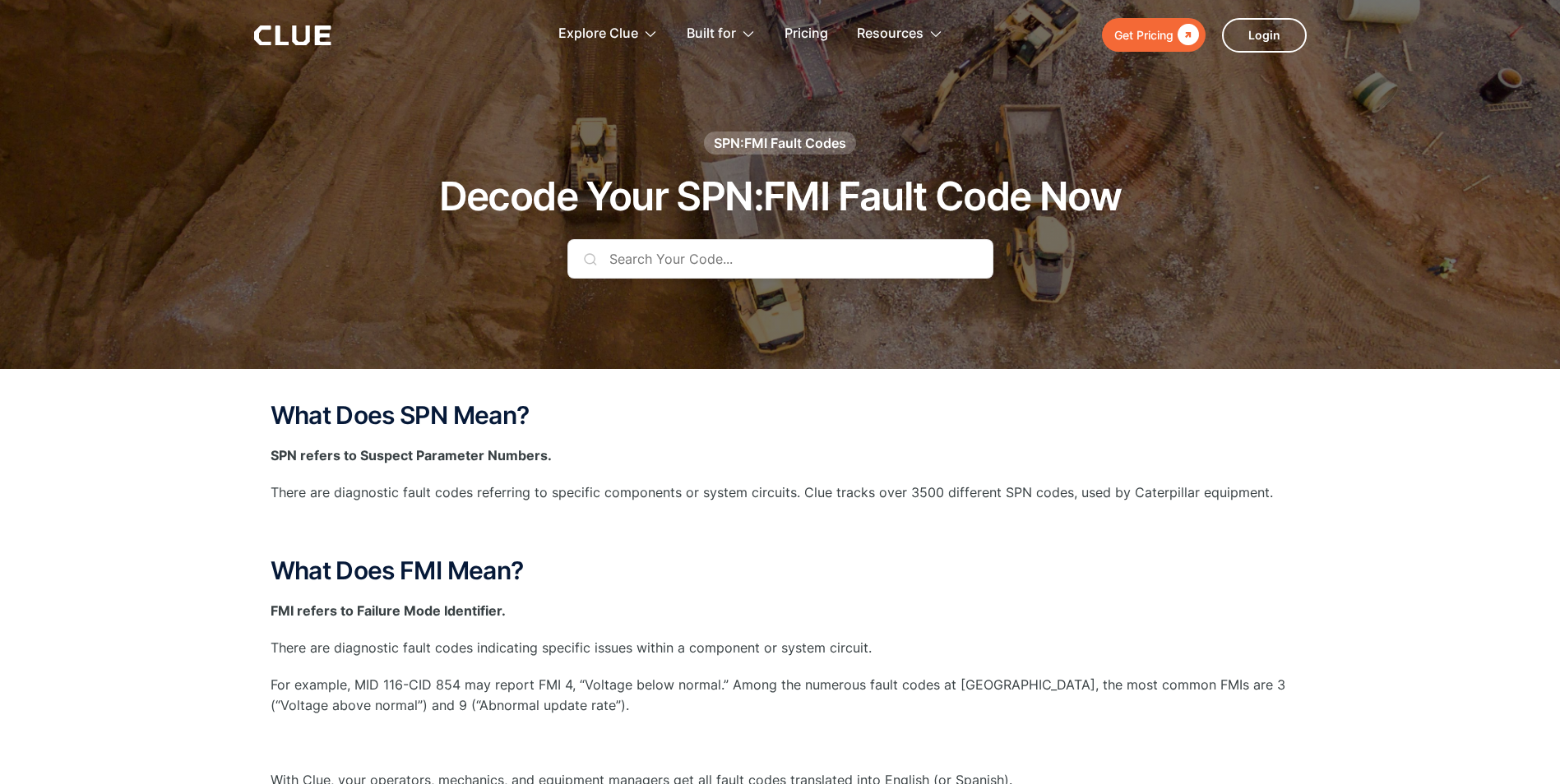
click at [825, 255] on input "text" at bounding box center [780, 259] width 426 height 39
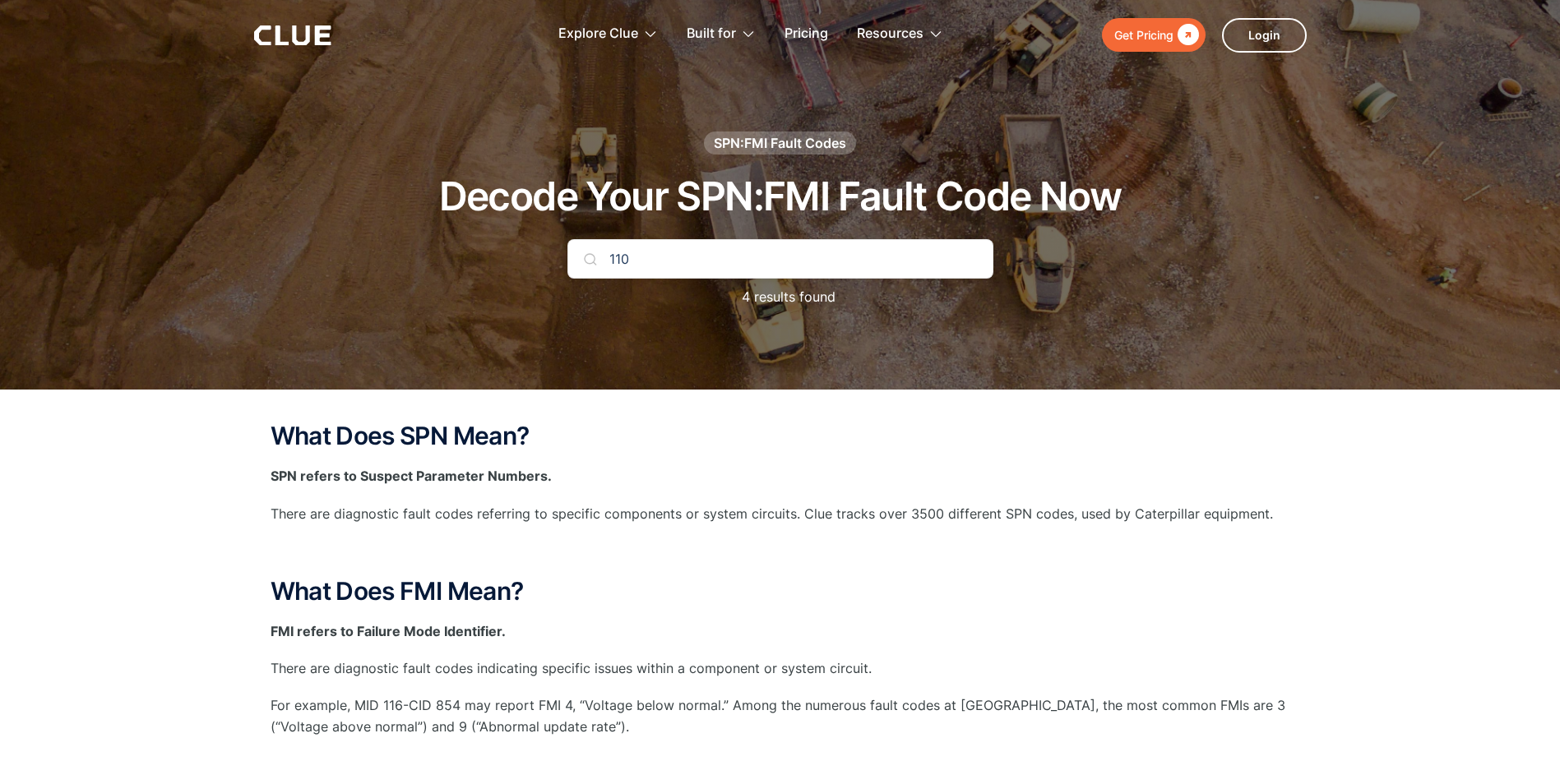
type input "110"
click at [1284, 568] on div "What Does SPN Mean? SPN refers to Suspect Parameter Numbers. There are diagnost…" at bounding box center [780, 702] width 1019 height 560
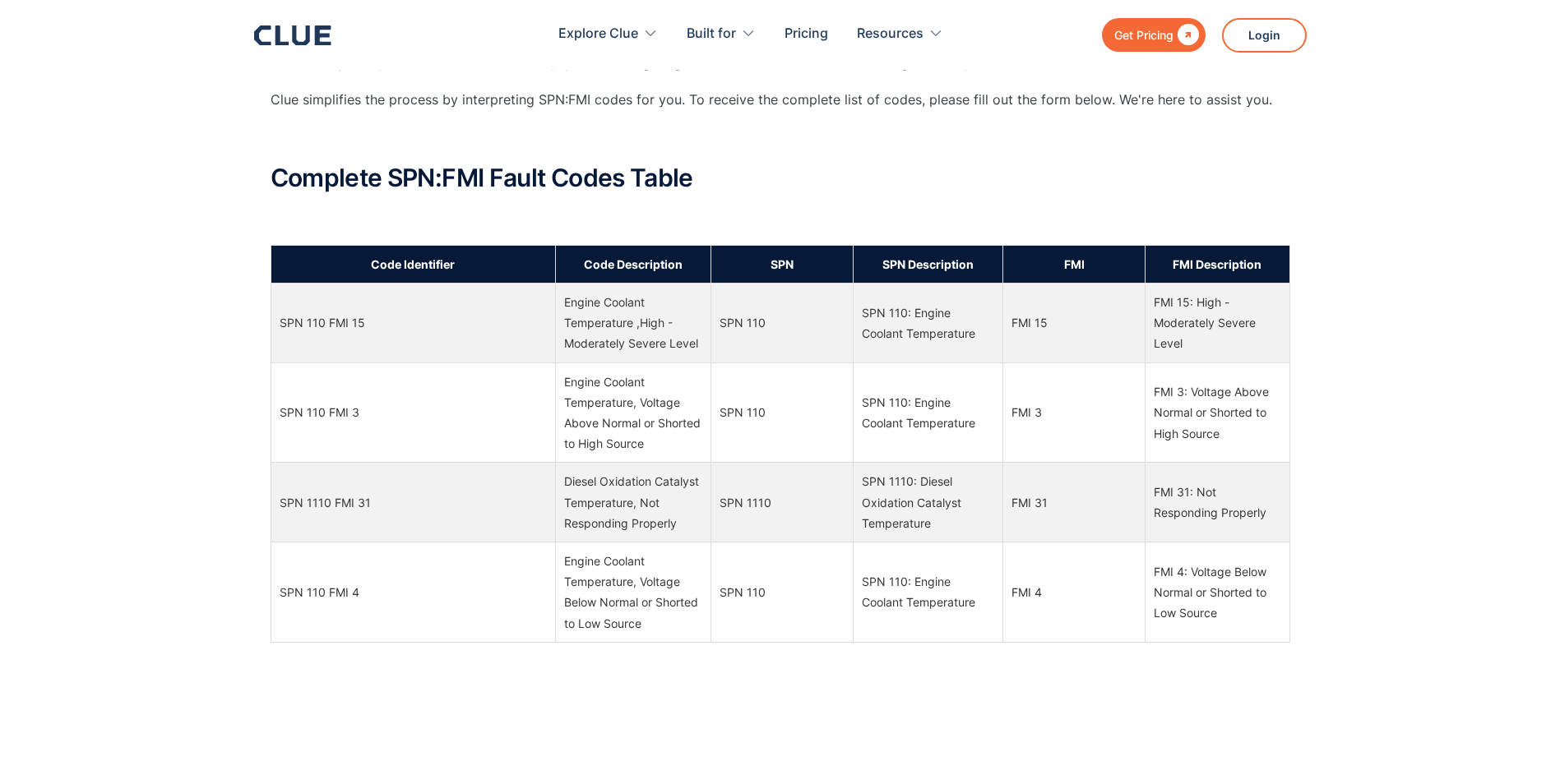
scroll to position [740, 0]
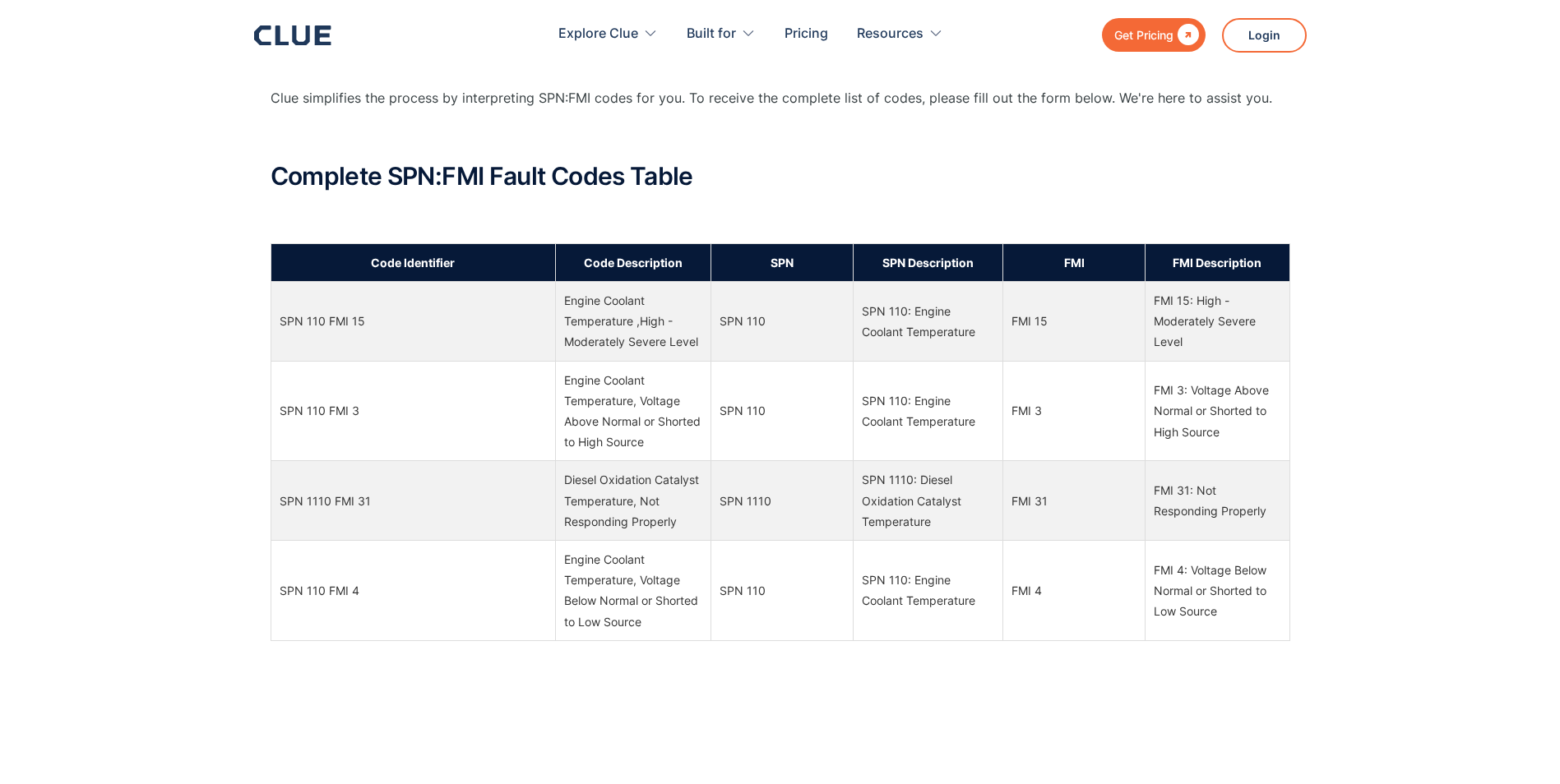
click at [1407, 468] on div "What Does SPN Mean? SPN refers to Suspect Parameter Numbers. There are diagnost…" at bounding box center [780, 616] width 1560 height 1932
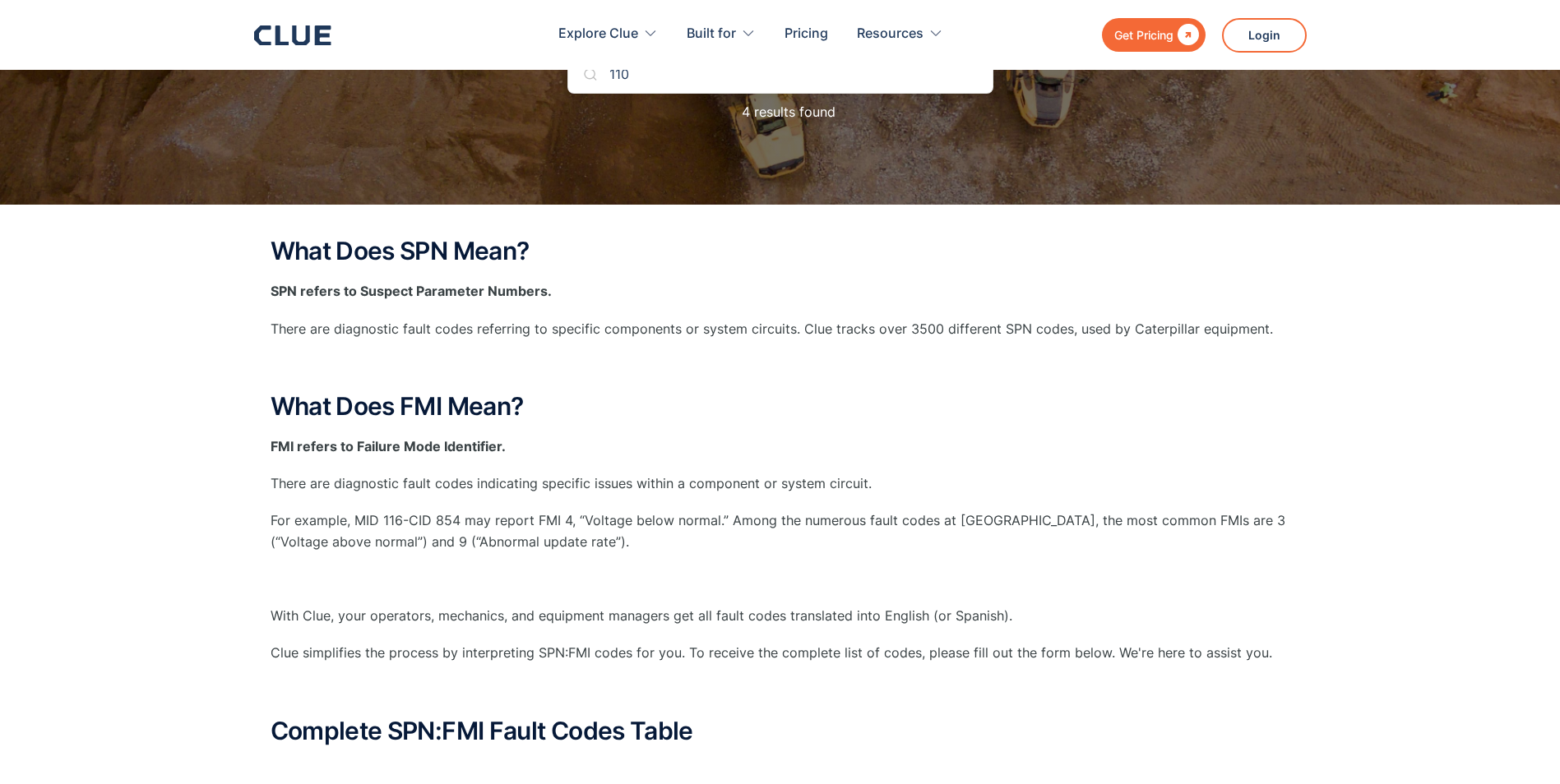
scroll to position [0, 0]
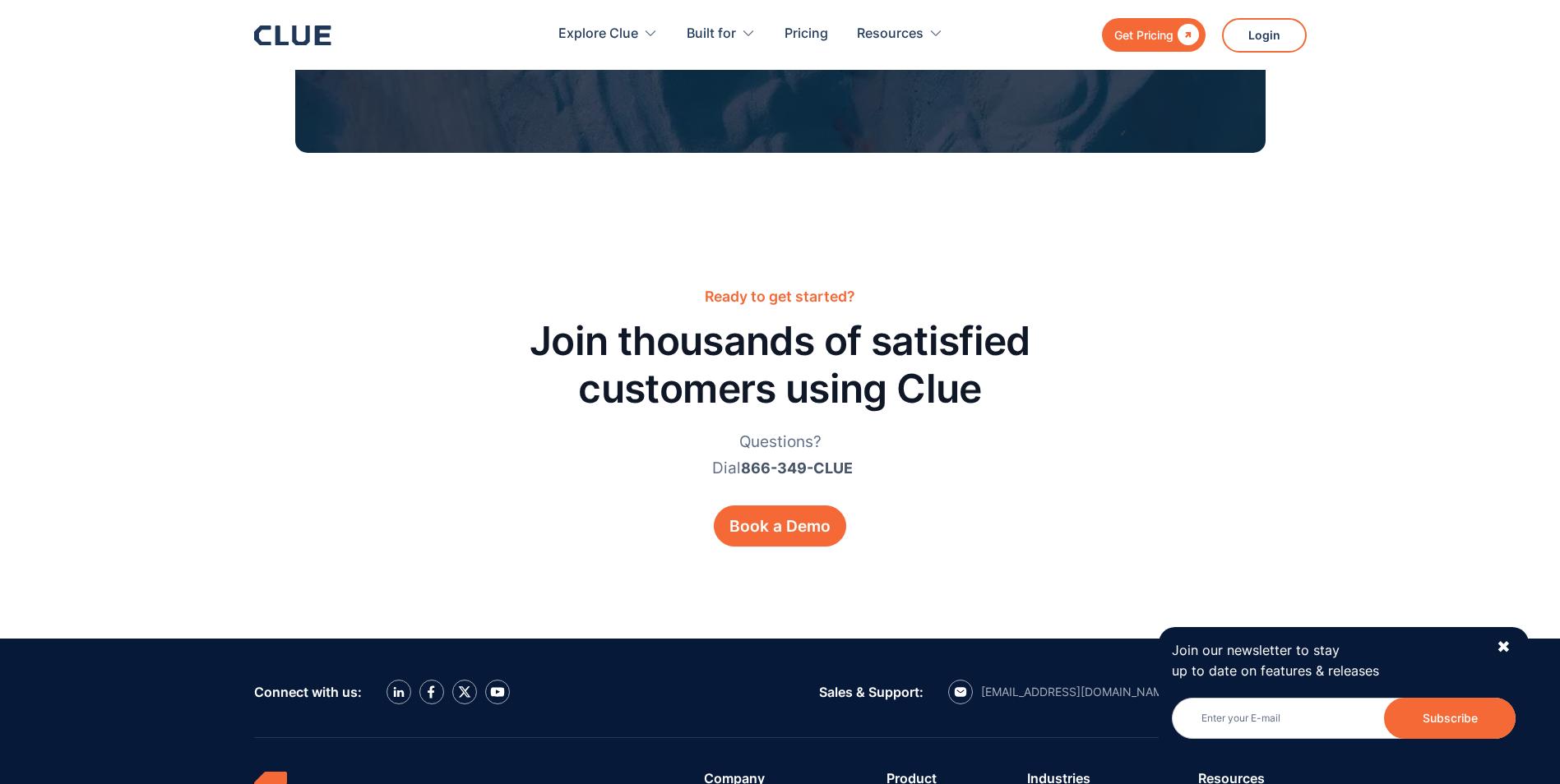
click at [1470, 464] on div "Ready to get started? Join thousands of satisfied customers using Clue Question…" at bounding box center [780, 416] width 1560 height 445
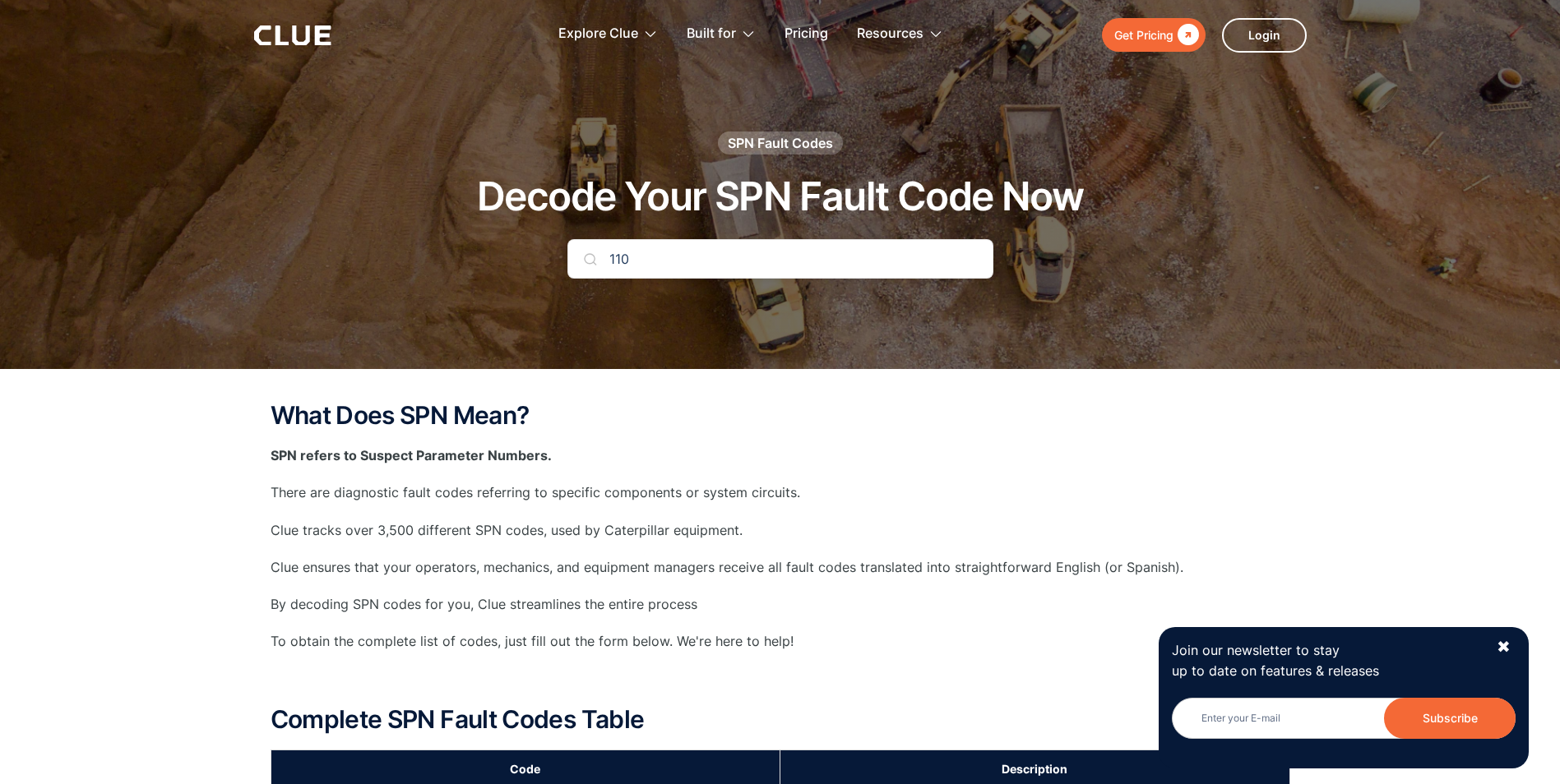
click at [976, 493] on p "There are diagnostic fault codes referring to specific components or system cir…" at bounding box center [780, 492] width 1019 height 20
click at [1061, 475] on div "What Does SPN Mean? SPN refers to Suspect Parameter Numbers. There are diagnost…" at bounding box center [780, 575] width 1019 height 347
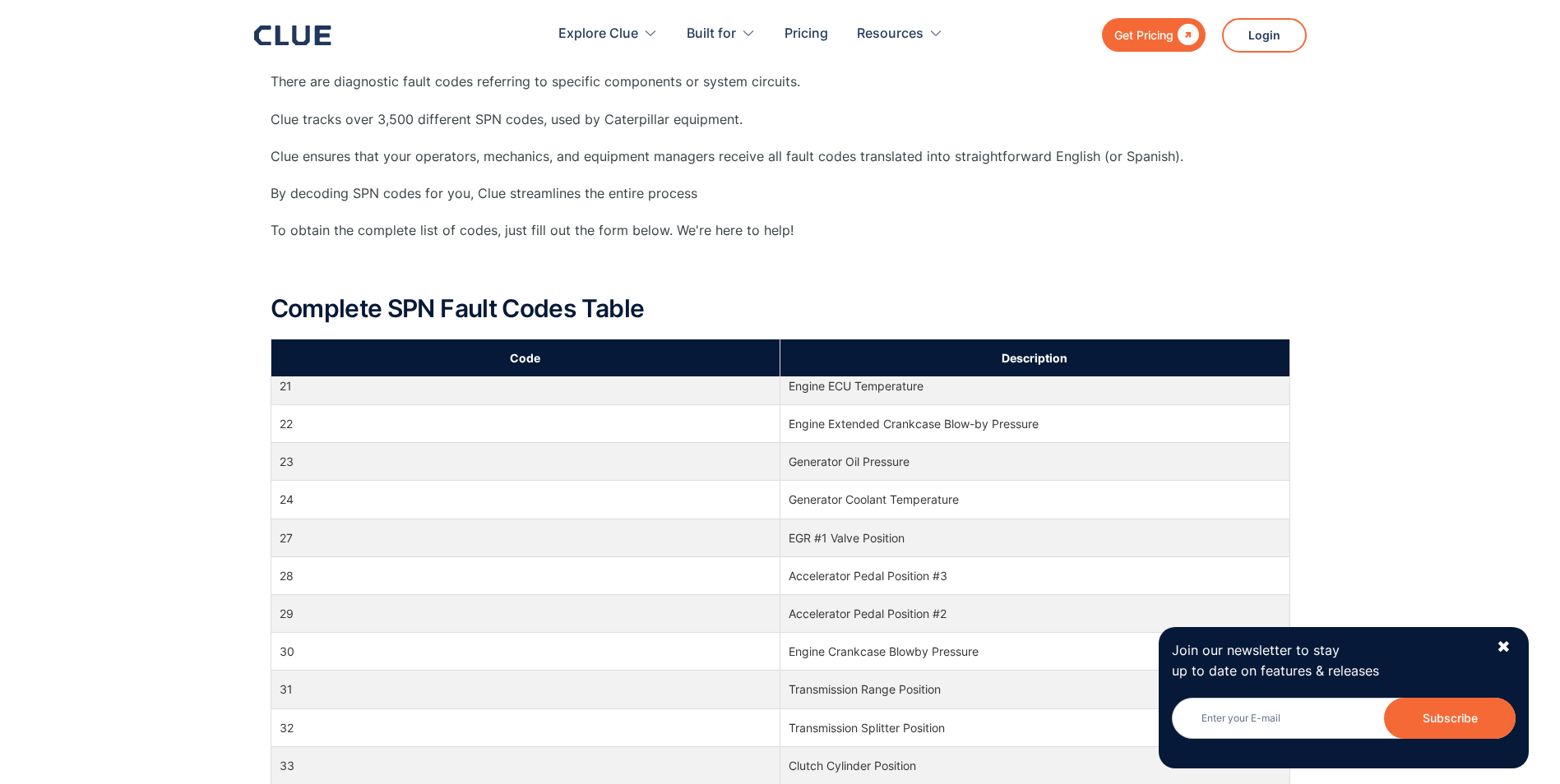
scroll to position [246, 0]
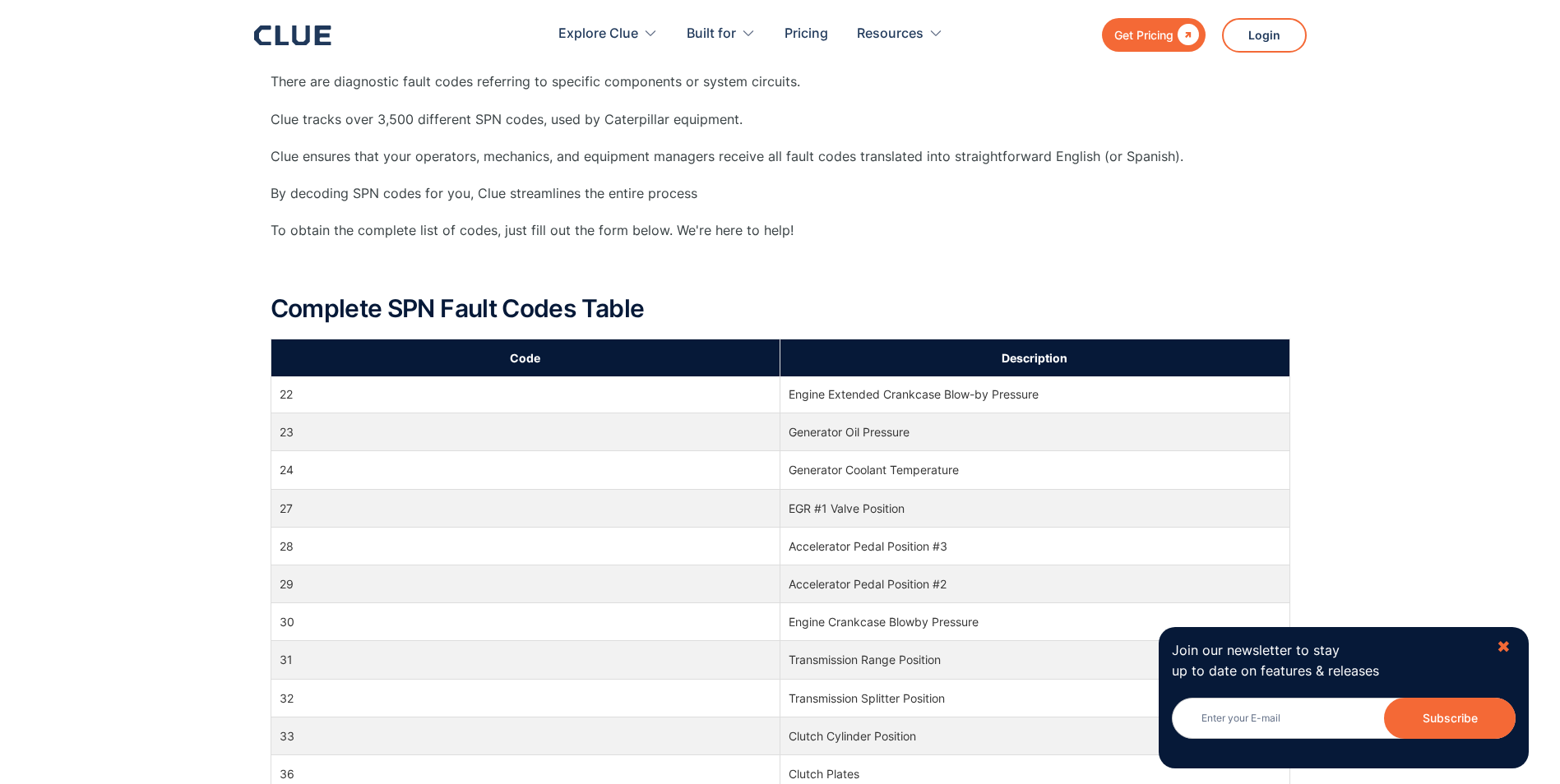
click at [1506, 648] on div "✖" at bounding box center [1503, 646] width 14 height 20
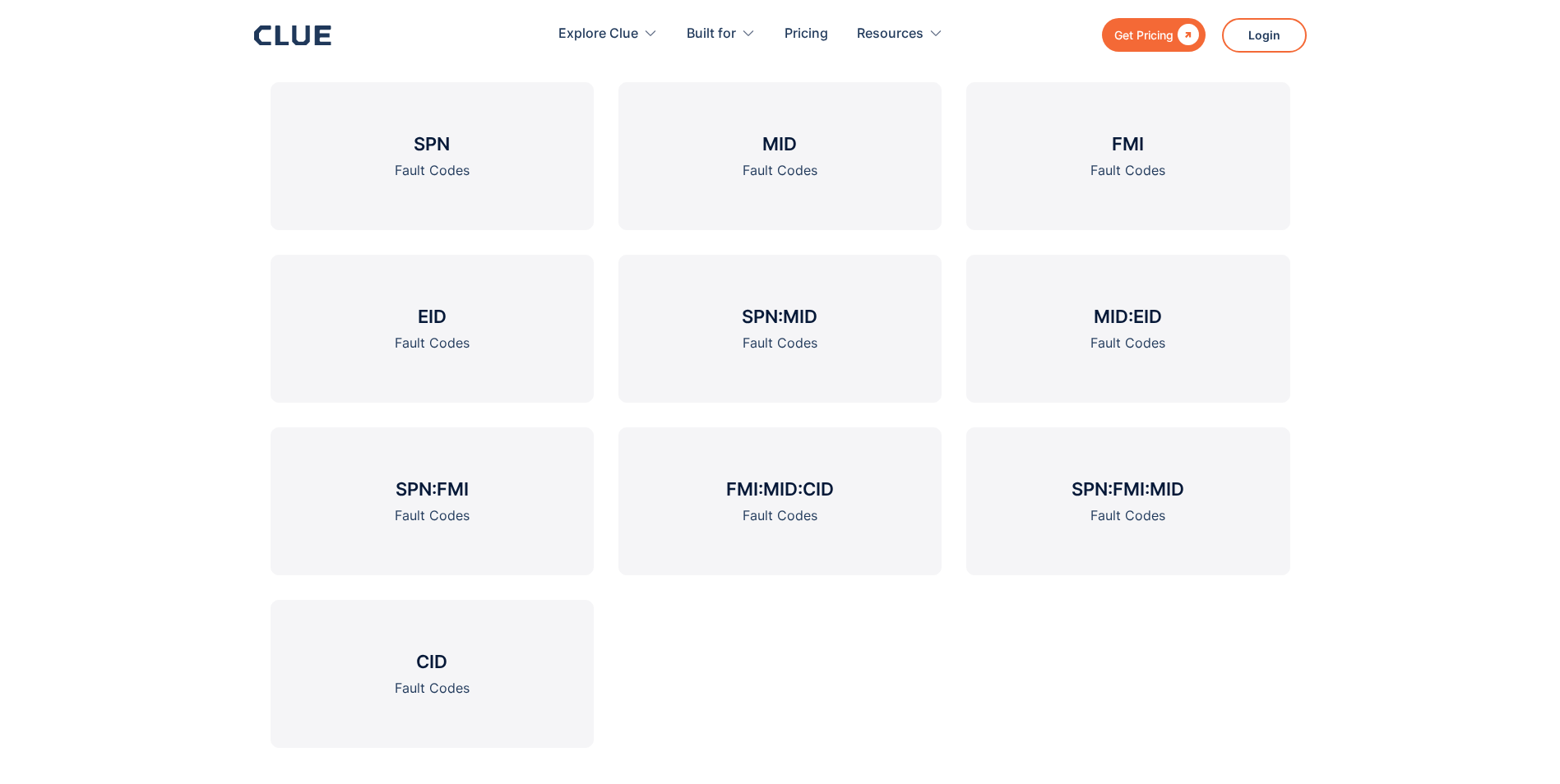
scroll to position [2137, 0]
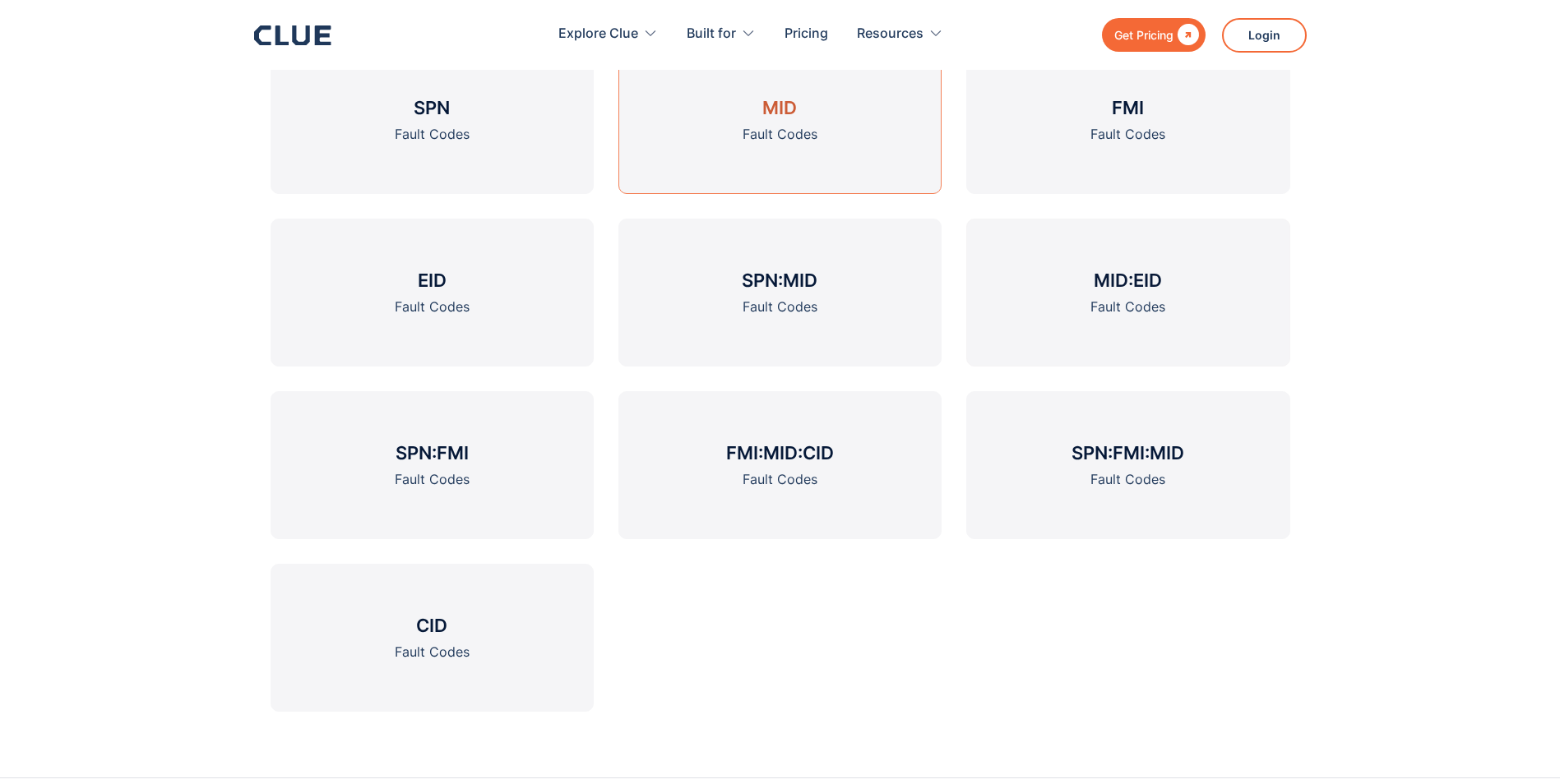
click at [777, 122] on link "MID Fault Codes" at bounding box center [779, 120] width 323 height 148
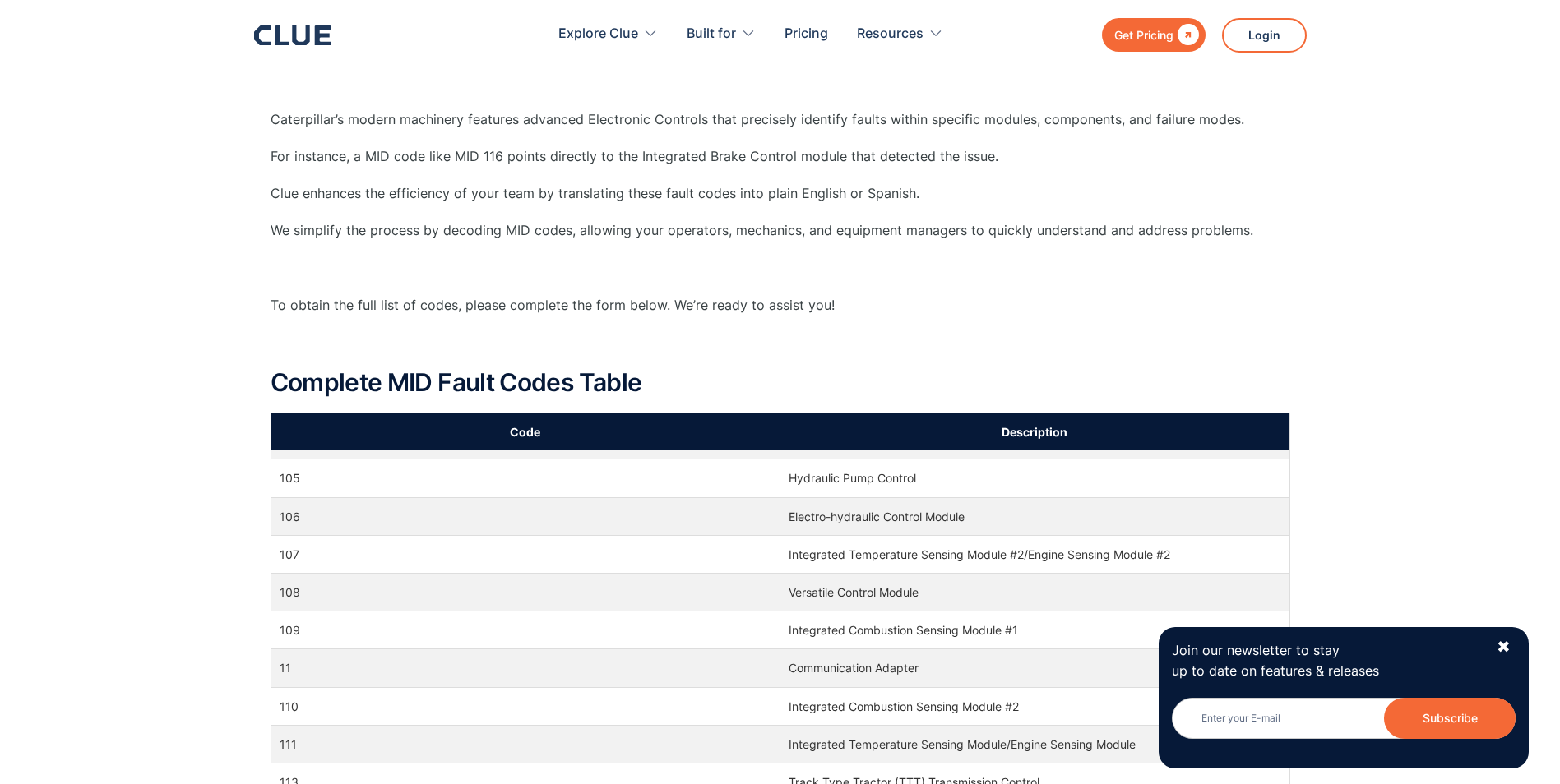
scroll to position [246, 0]
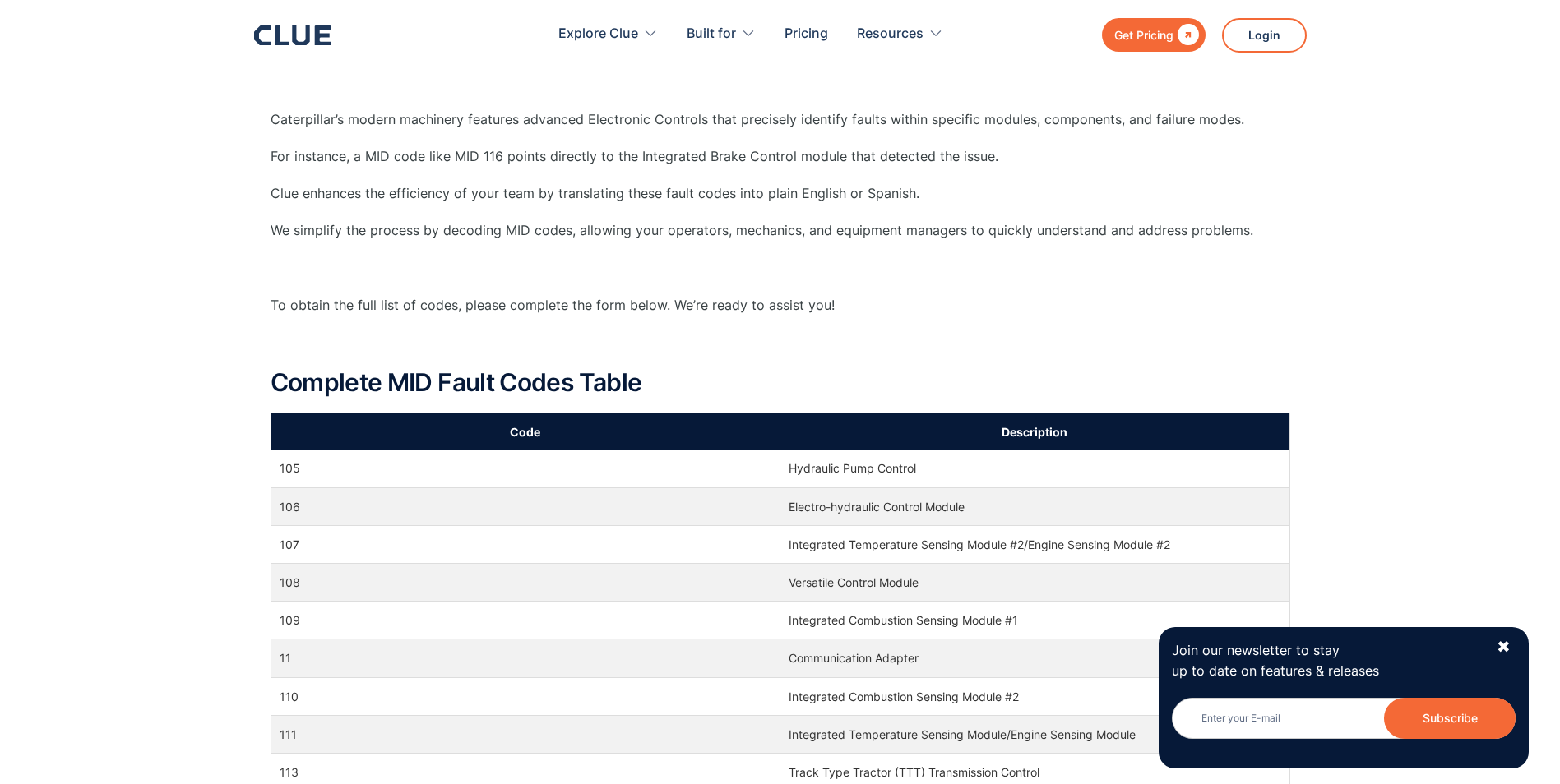
drag, startPoint x: 1177, startPoint y: 234, endPoint x: 1167, endPoint y: 240, distance: 11.7
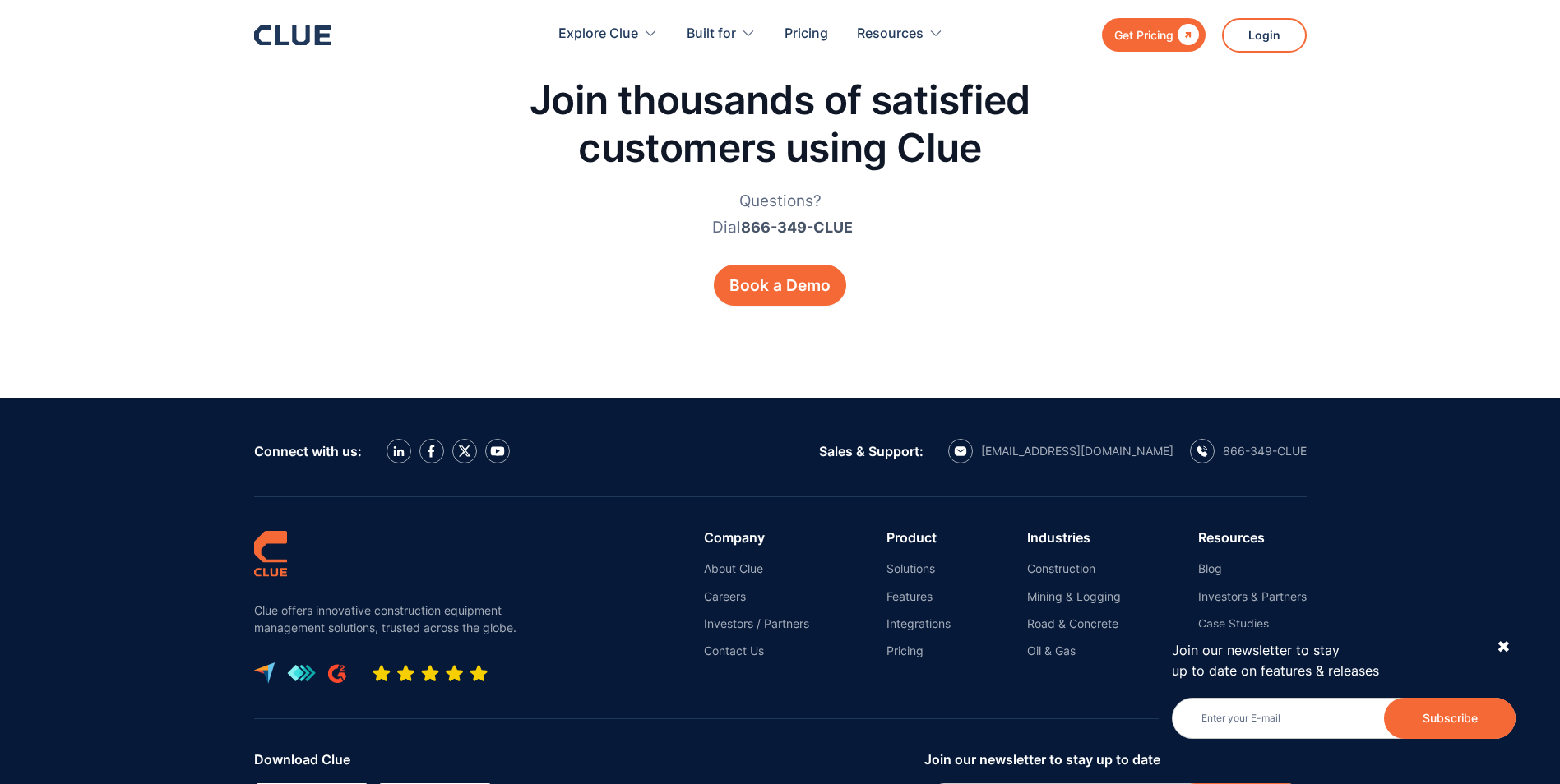
scroll to position [3312, 0]
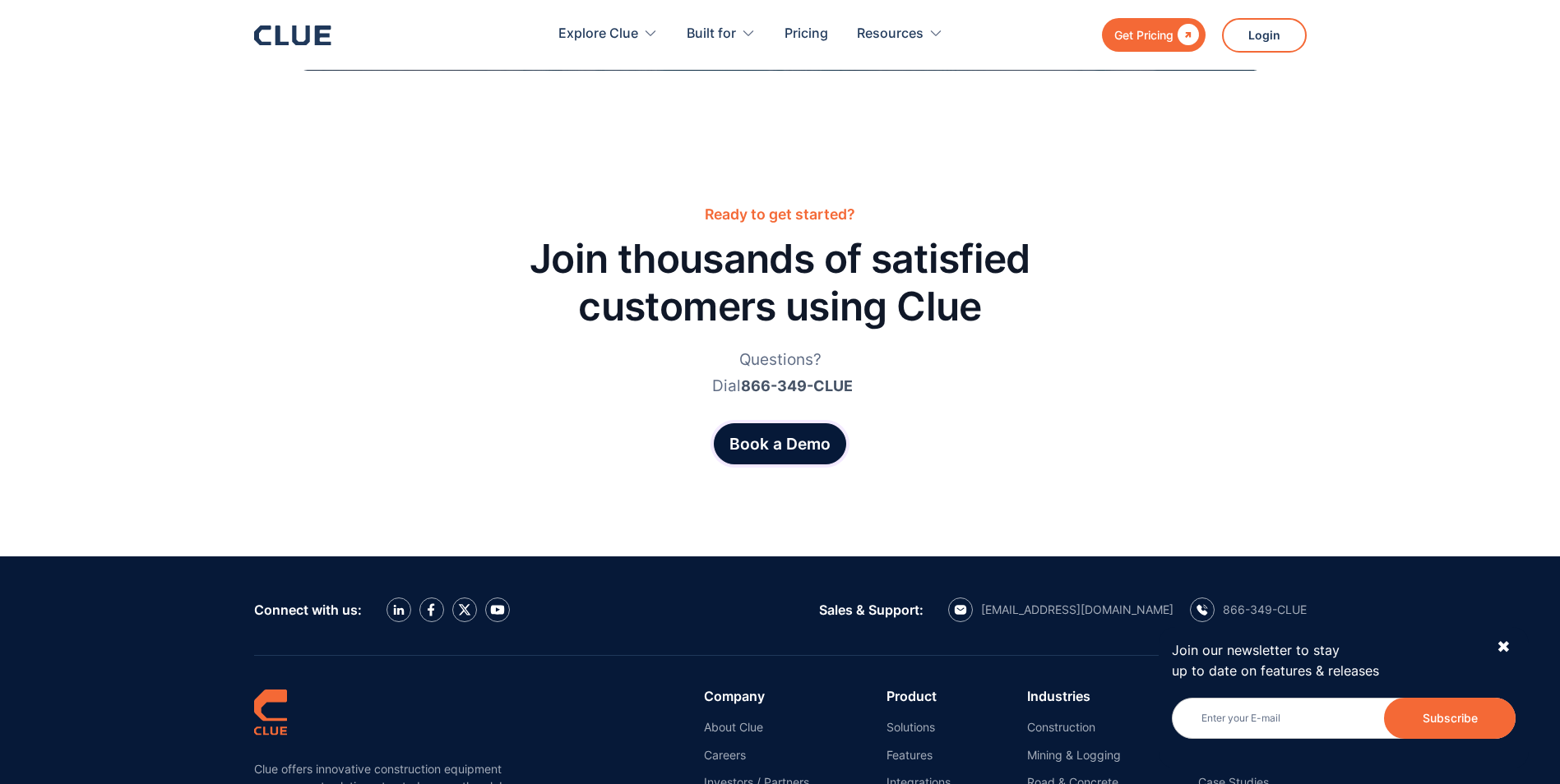
click at [759, 451] on div "Book a Demo" at bounding box center [780, 444] width 101 height 24
